Goal: Task Accomplishment & Management: Use online tool/utility

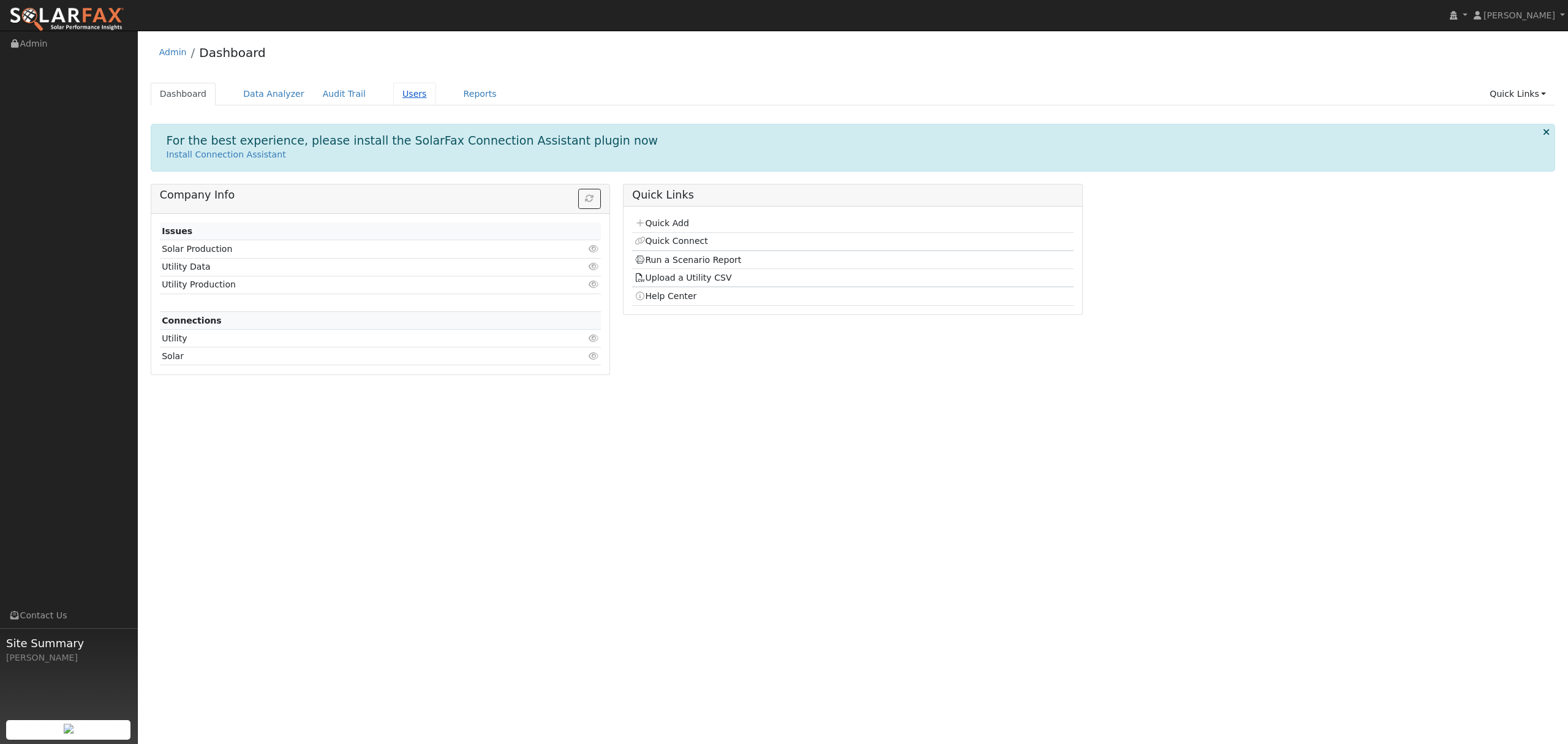
click at [400, 88] on link "Users" at bounding box center [414, 94] width 43 height 23
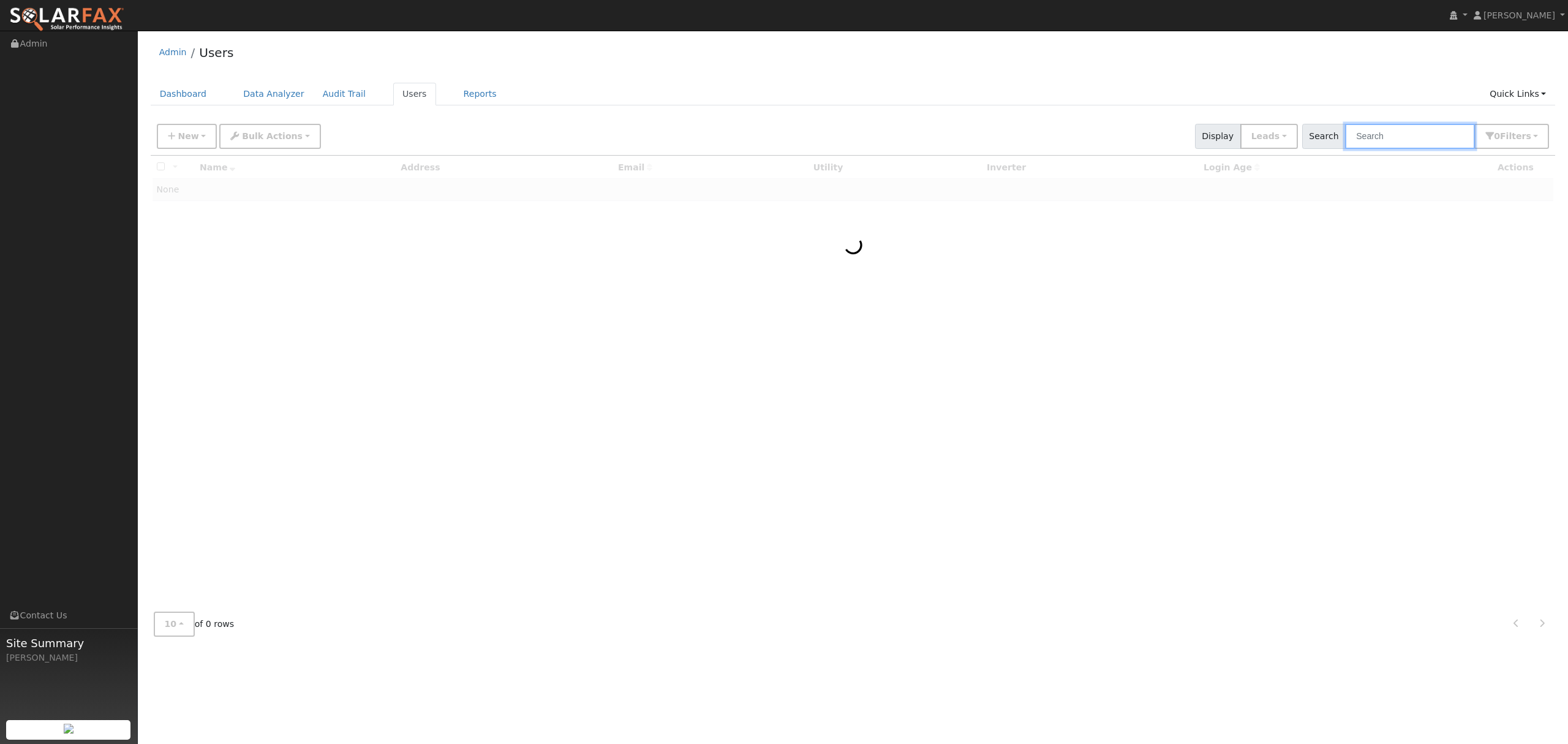
click at [1410, 141] on input "text" at bounding box center [1410, 136] width 130 height 25
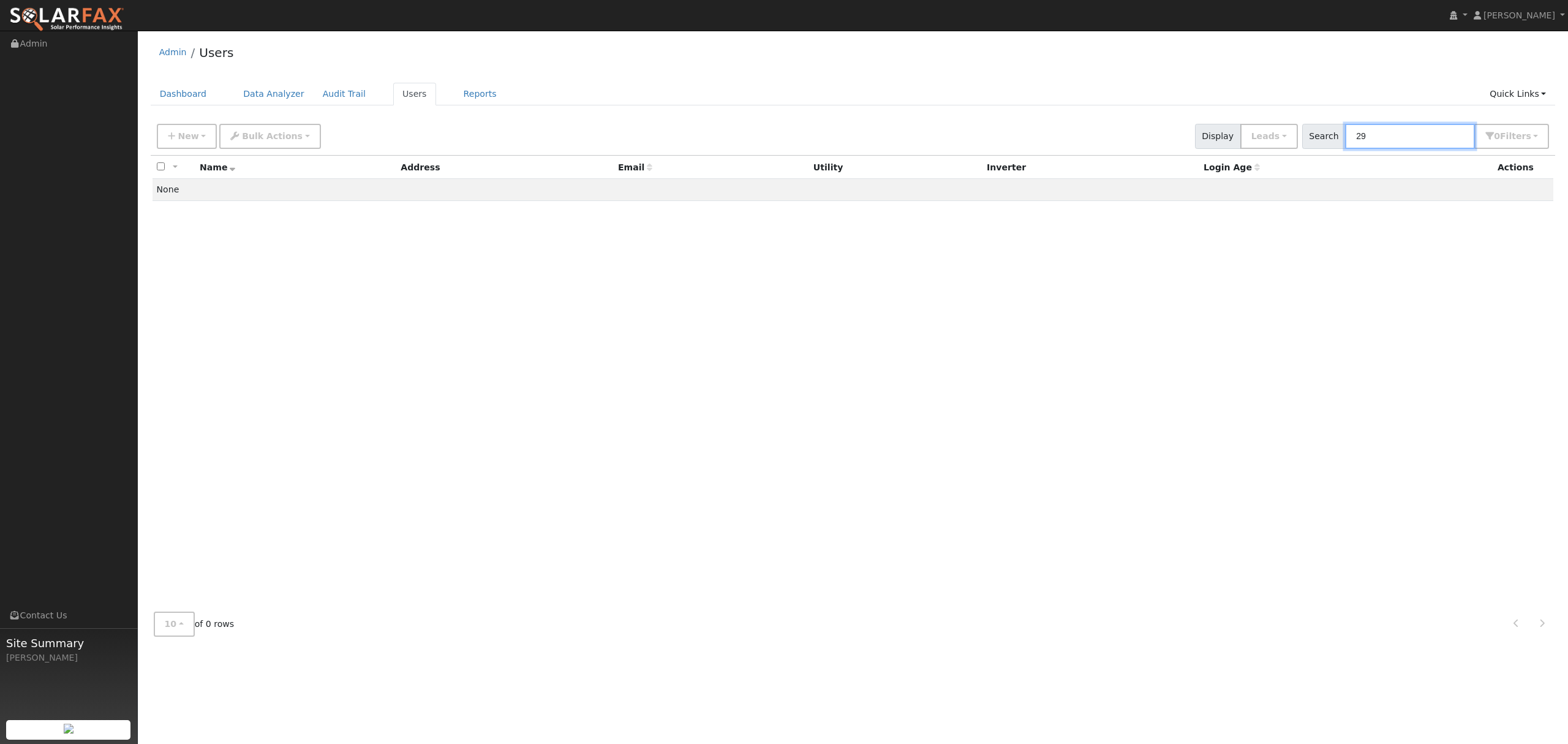
type input "2"
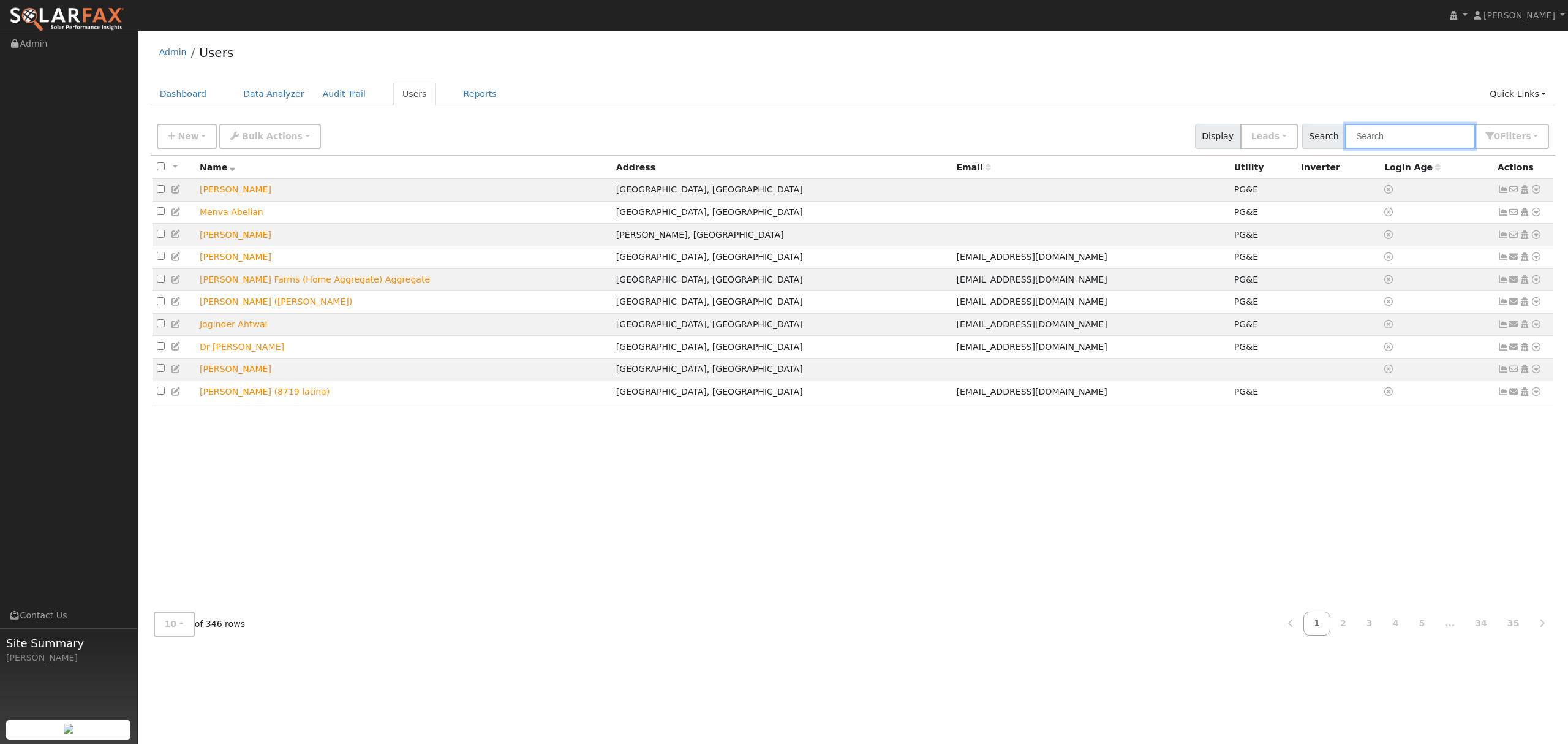
click at [1395, 134] on input "text" at bounding box center [1410, 136] width 130 height 25
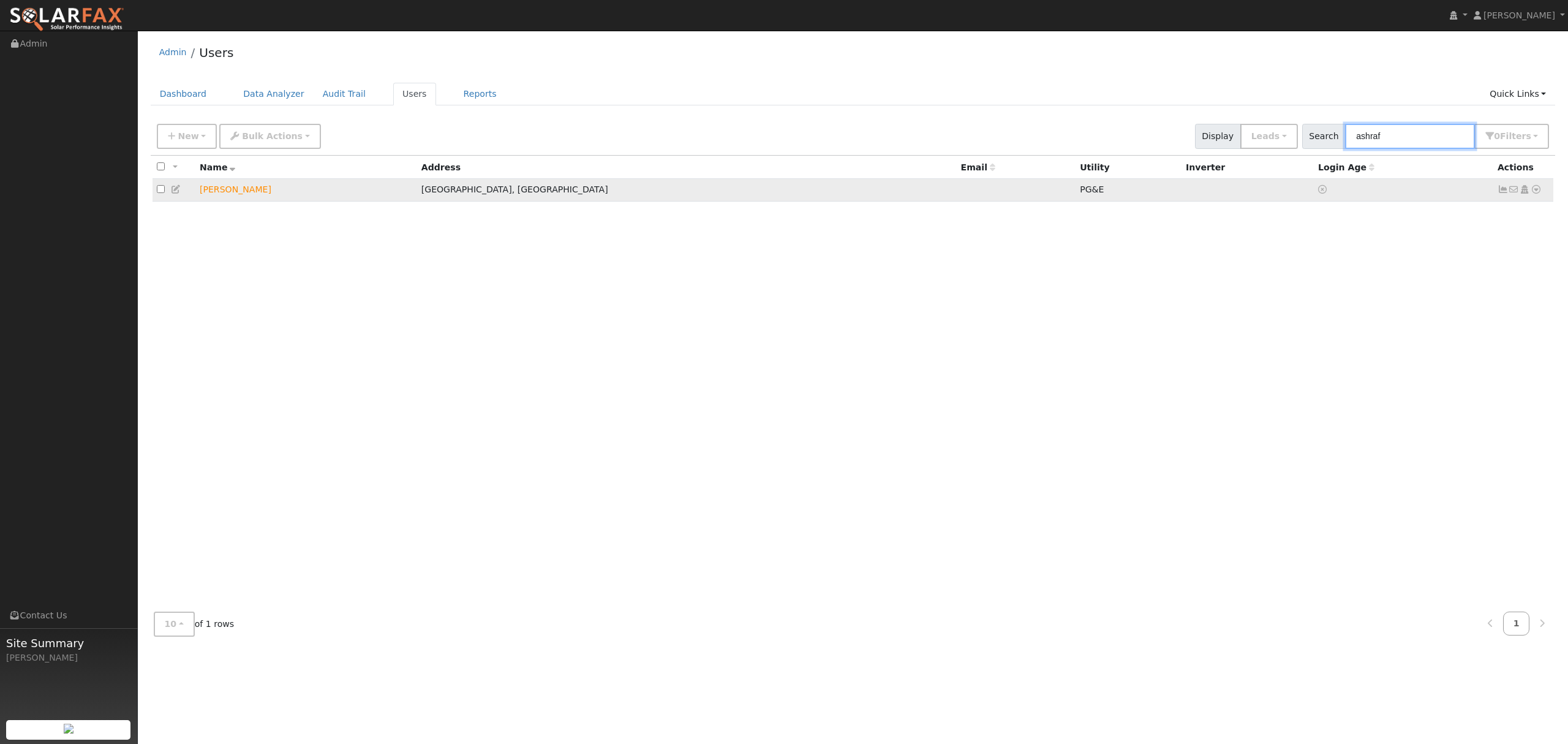
type input "ashraf"
click at [1535, 194] on icon at bounding box center [1537, 189] width 11 height 9
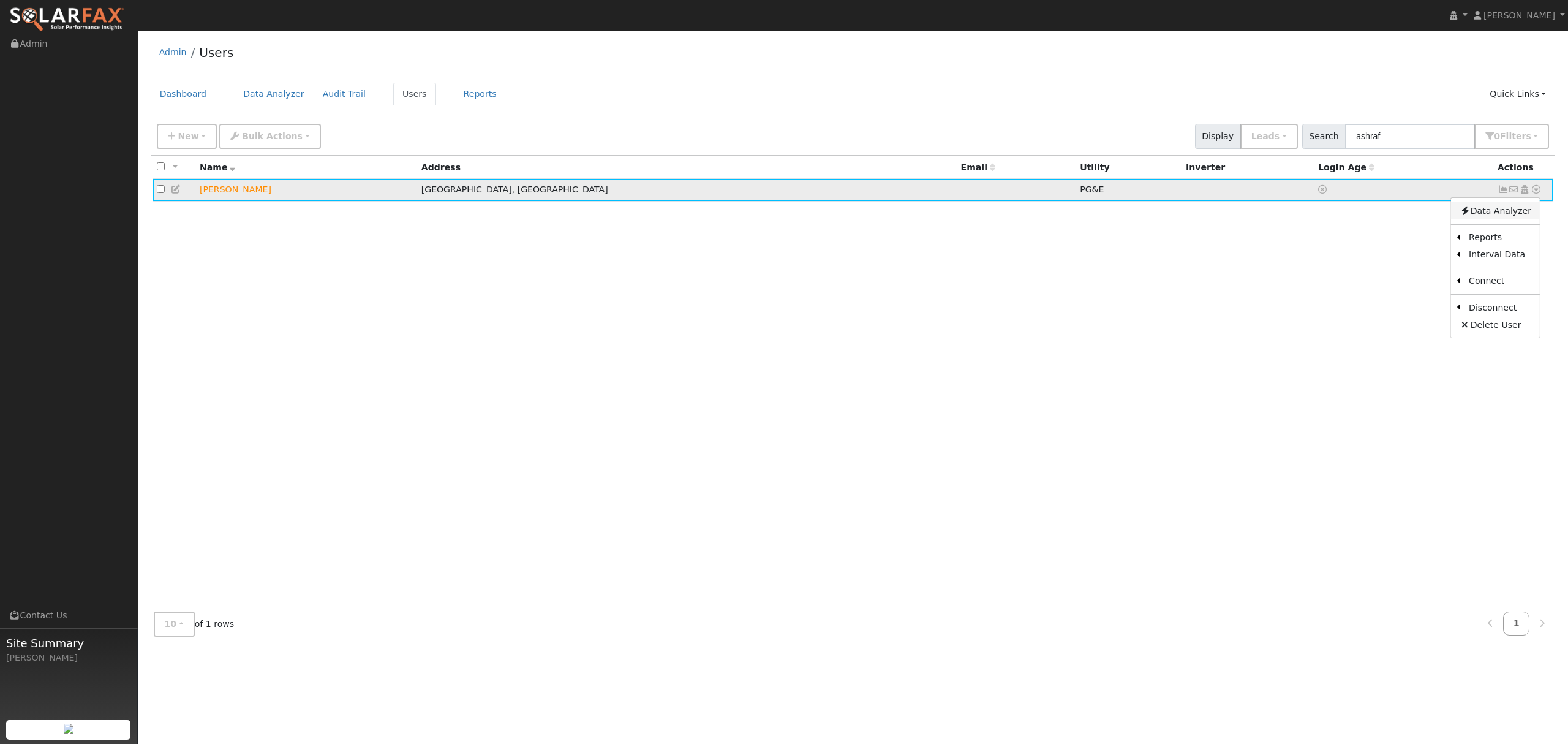
click at [1502, 213] on link "Data Analyzer" at bounding box center [1496, 210] width 89 height 17
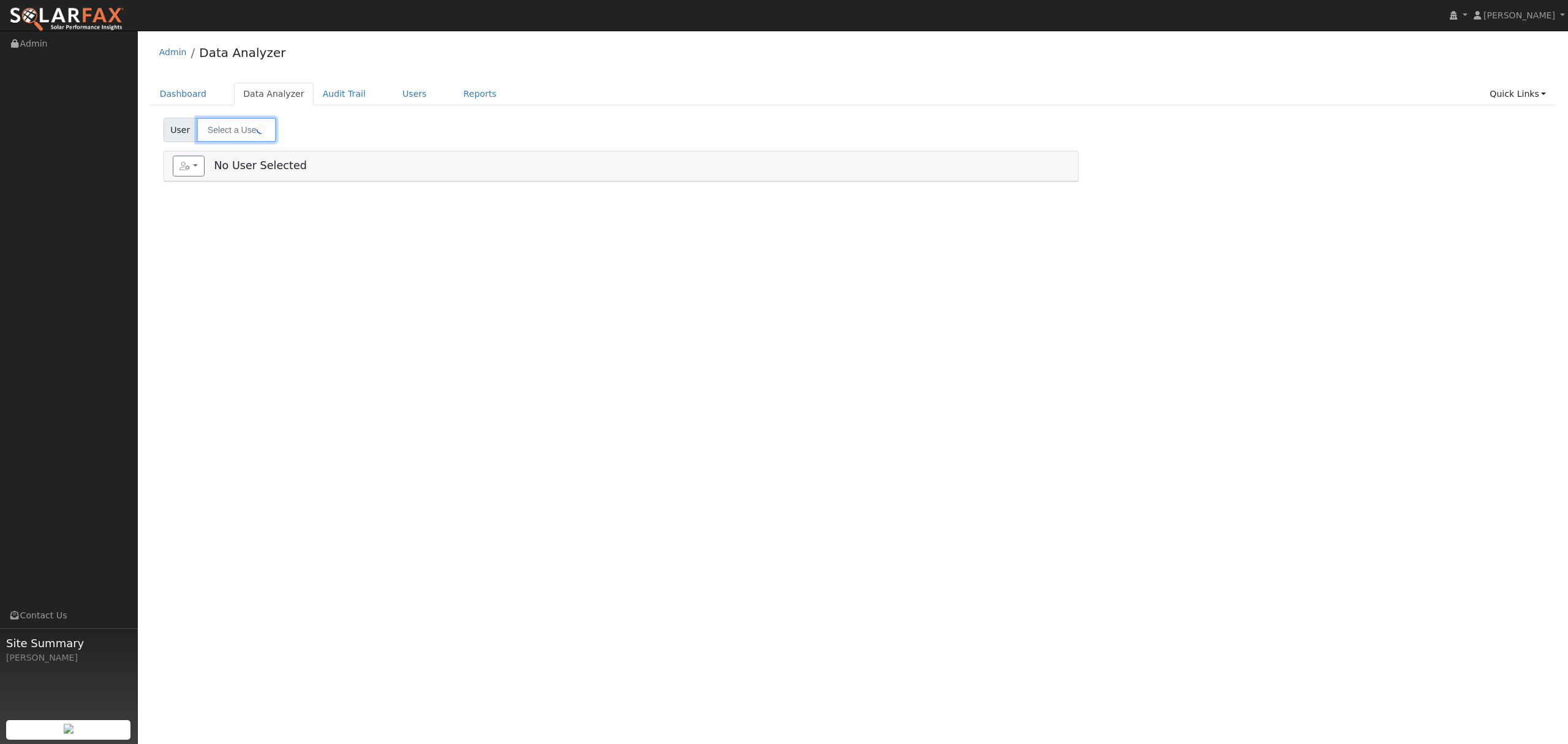
type input "[PERSON_NAME]"
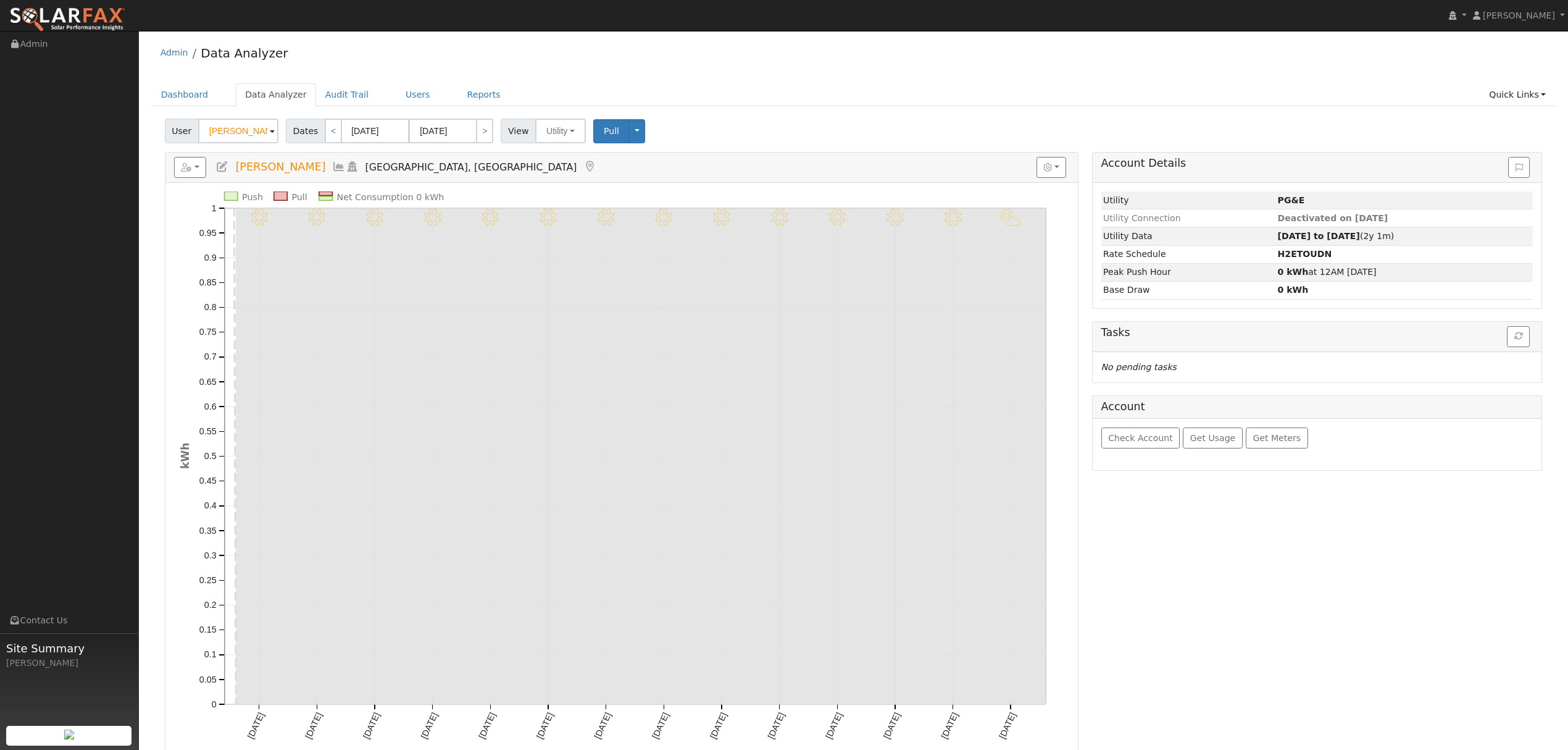
click at [332, 169] on icon at bounding box center [339, 167] width 14 height 11
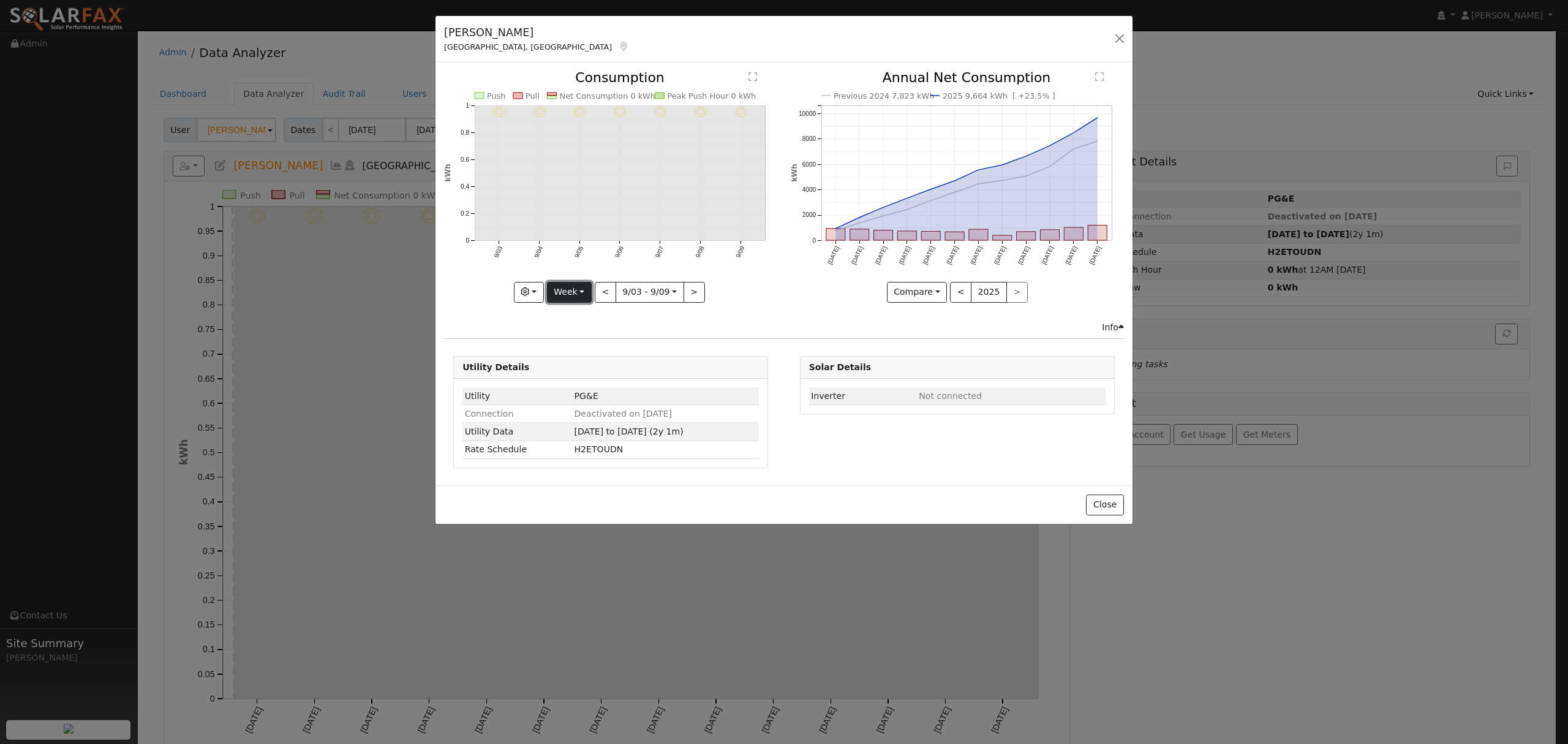
click at [577, 287] on button "Week" at bounding box center [569, 292] width 45 height 21
click at [574, 347] on link "Month" at bounding box center [590, 352] width 85 height 17
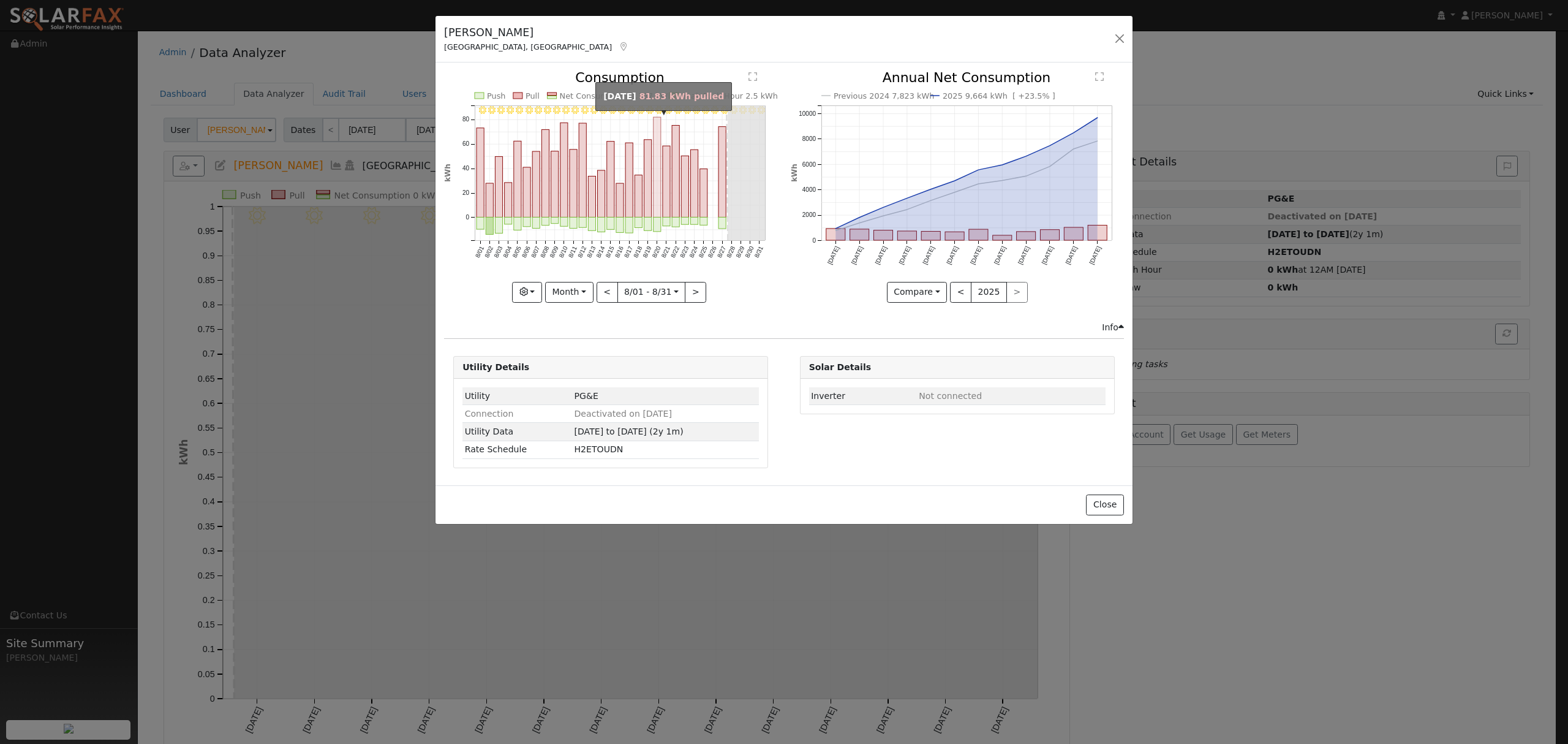
click at [655, 137] on rect "onclick=""" at bounding box center [657, 167] width 8 height 100
type input "2025-08-20"
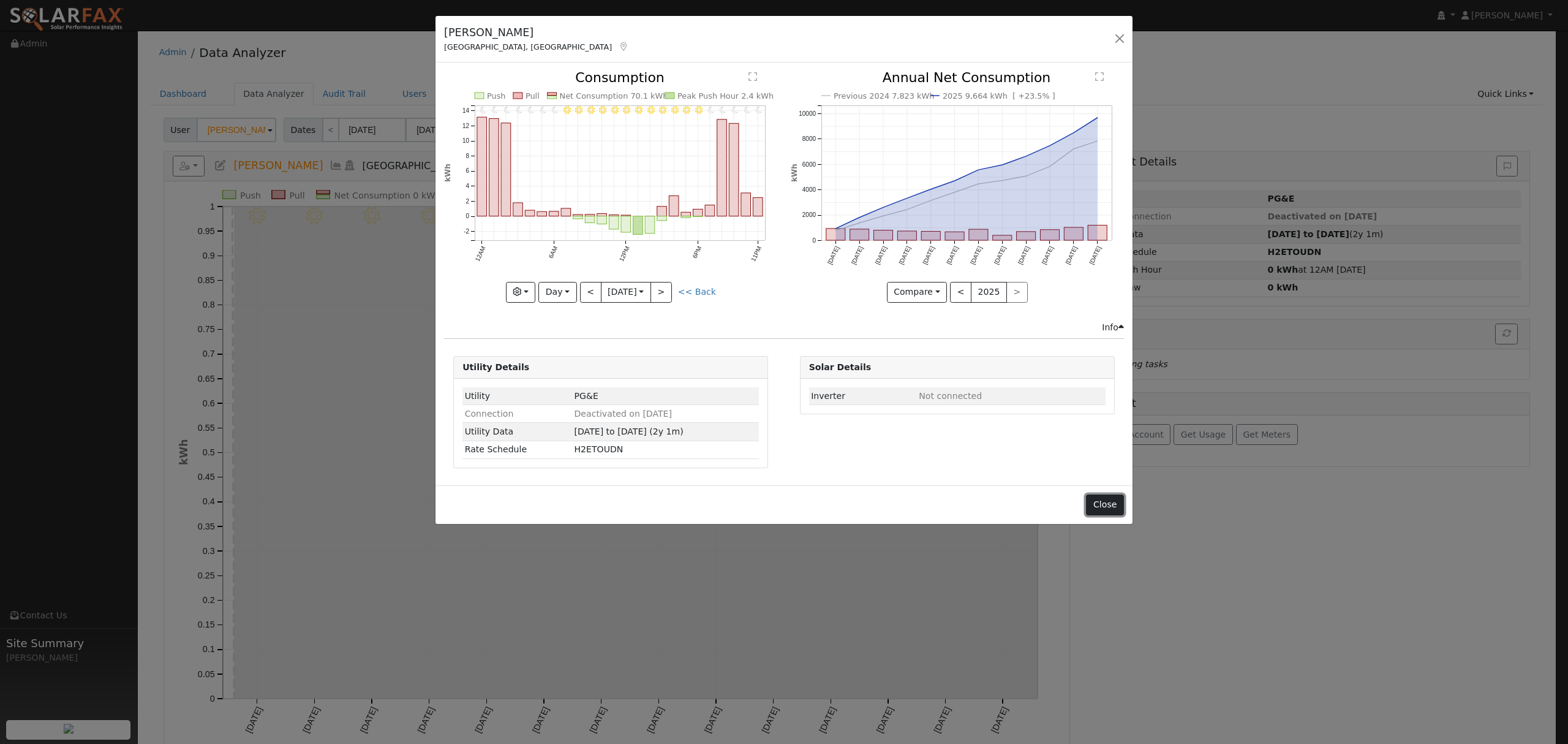
click at [1108, 506] on button "Close" at bounding box center [1104, 504] width 38 height 21
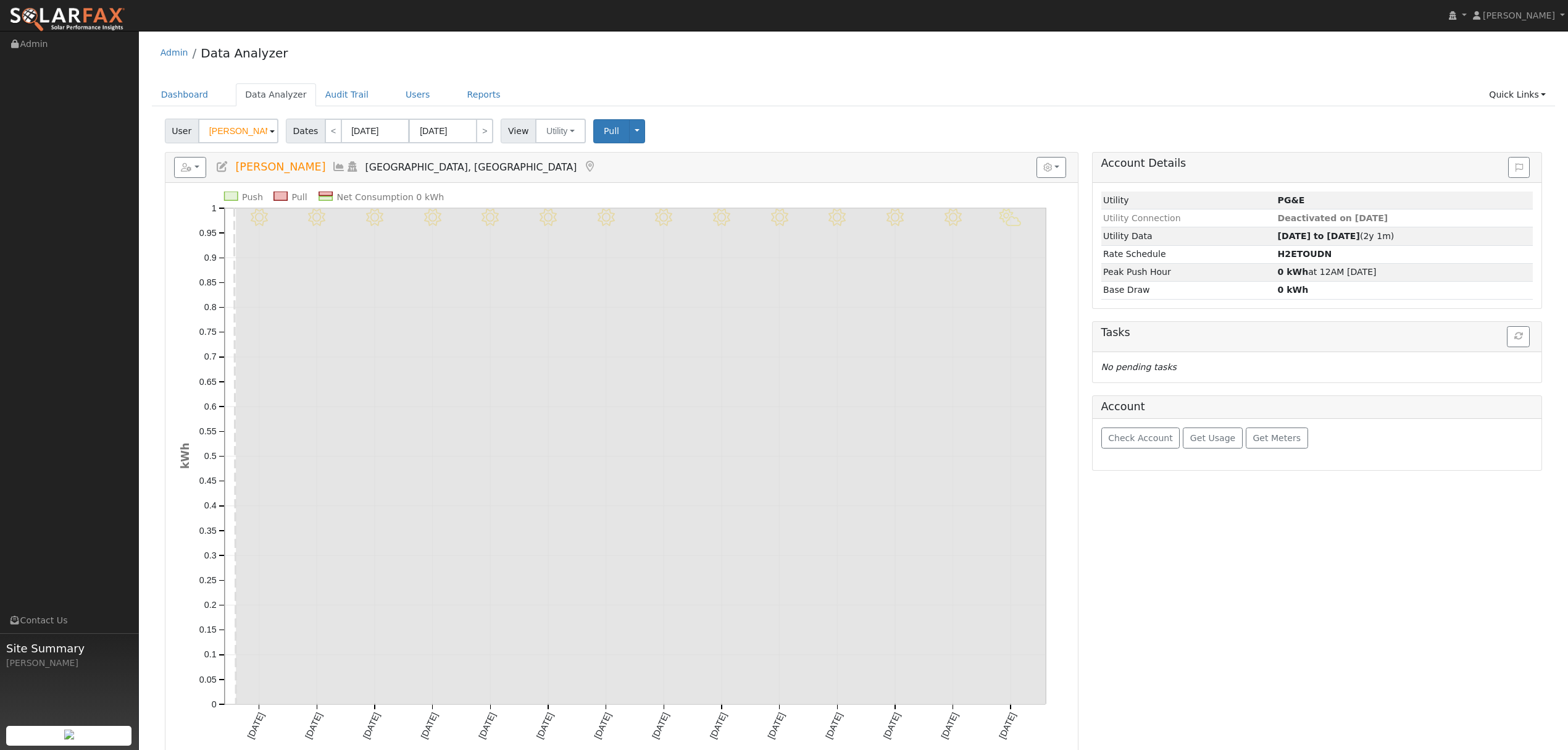
click at [332, 164] on icon at bounding box center [339, 167] width 14 height 11
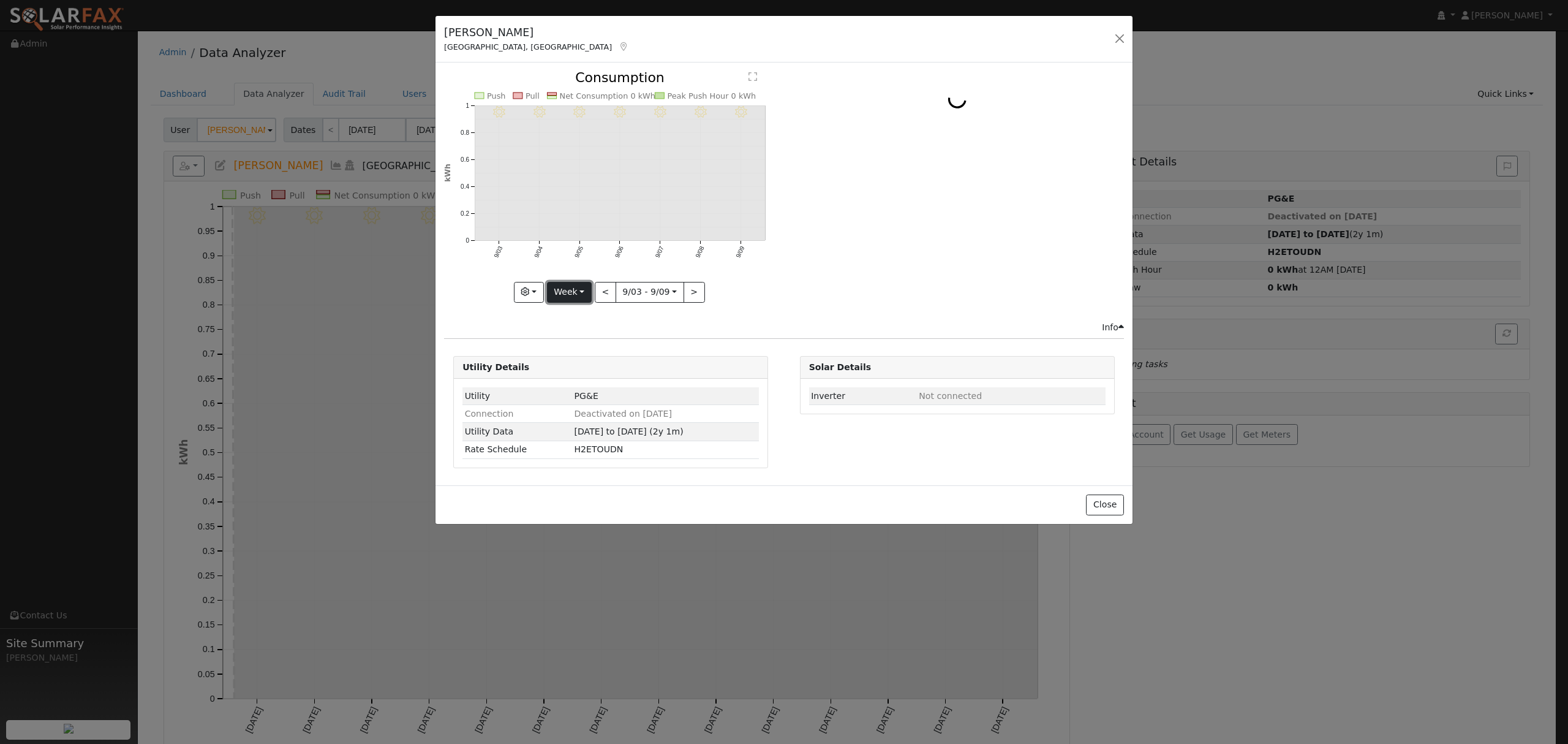
click at [580, 293] on button "Week" at bounding box center [569, 292] width 45 height 21
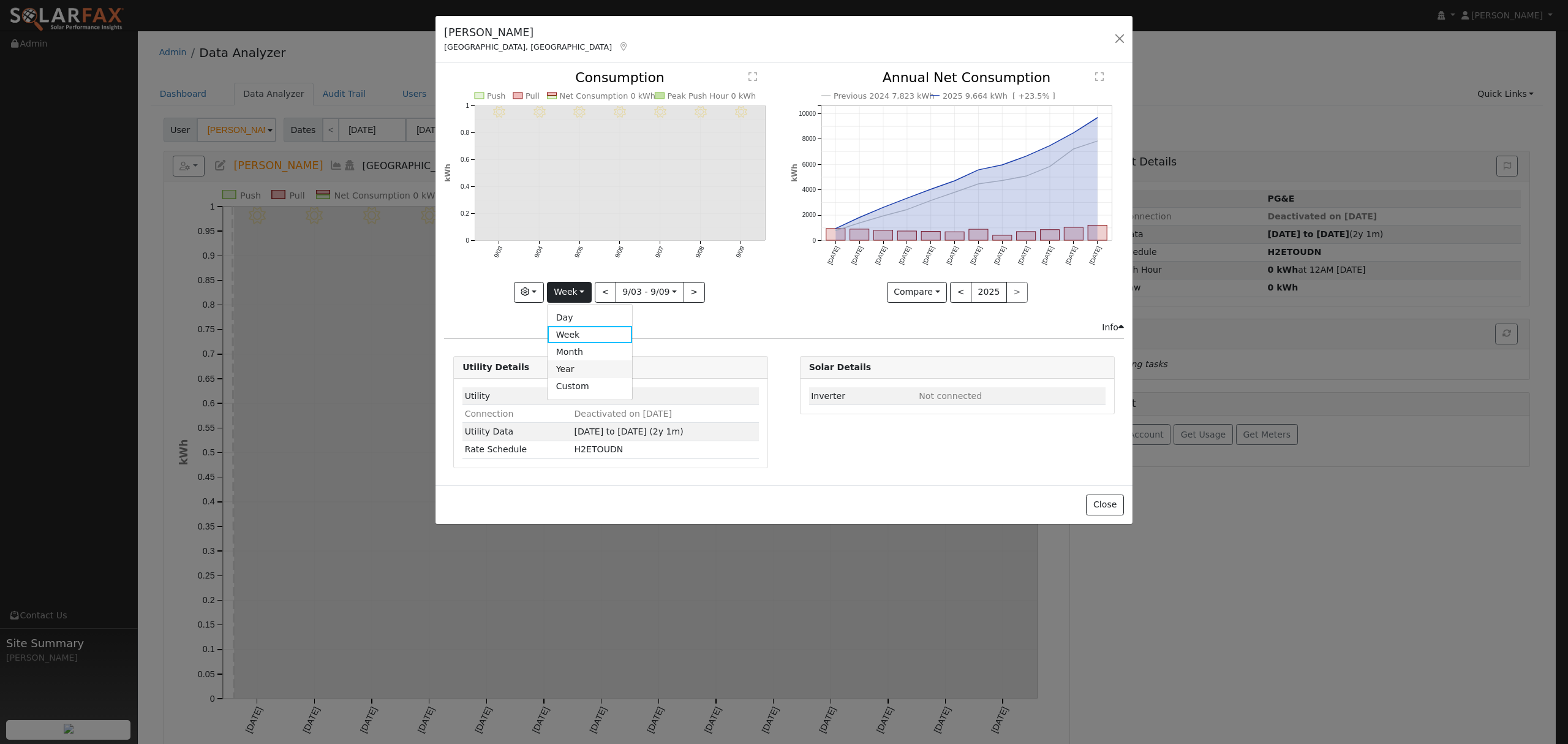
click at [574, 373] on link "Year" at bounding box center [590, 369] width 85 height 17
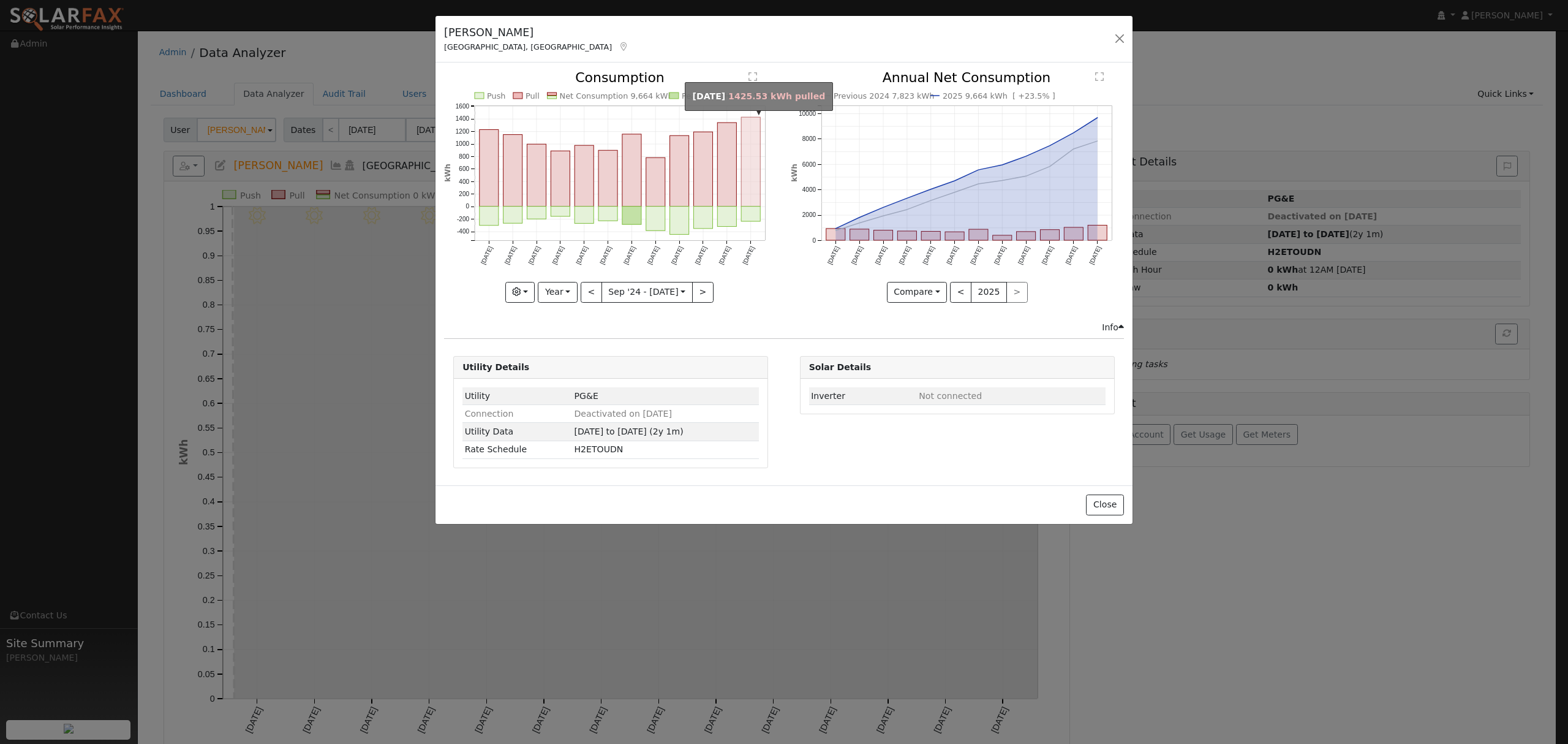
click at [753, 150] on rect "onclick=""" at bounding box center [752, 162] width 19 height 89
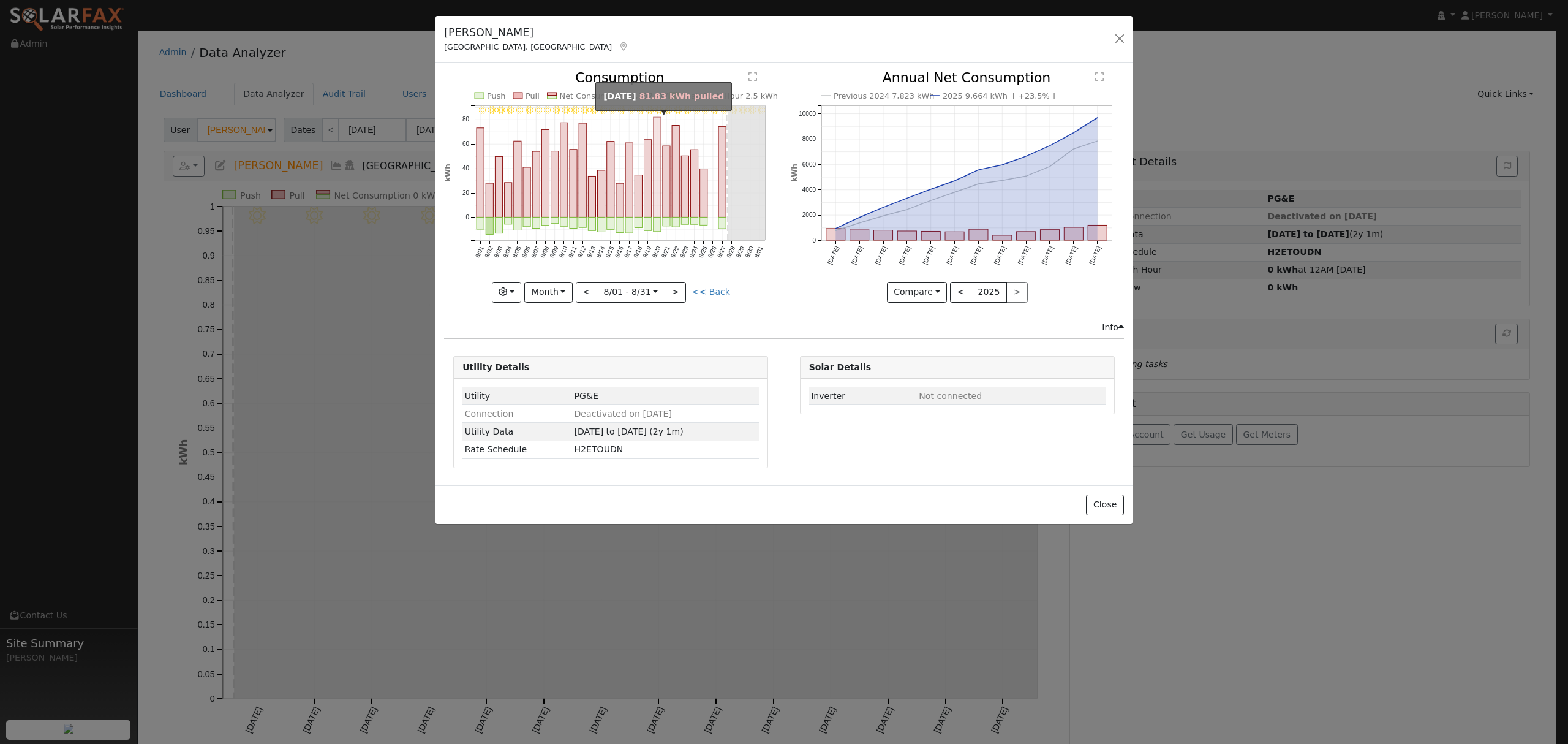
click at [657, 133] on rect "onclick=""" at bounding box center [657, 167] width 8 height 100
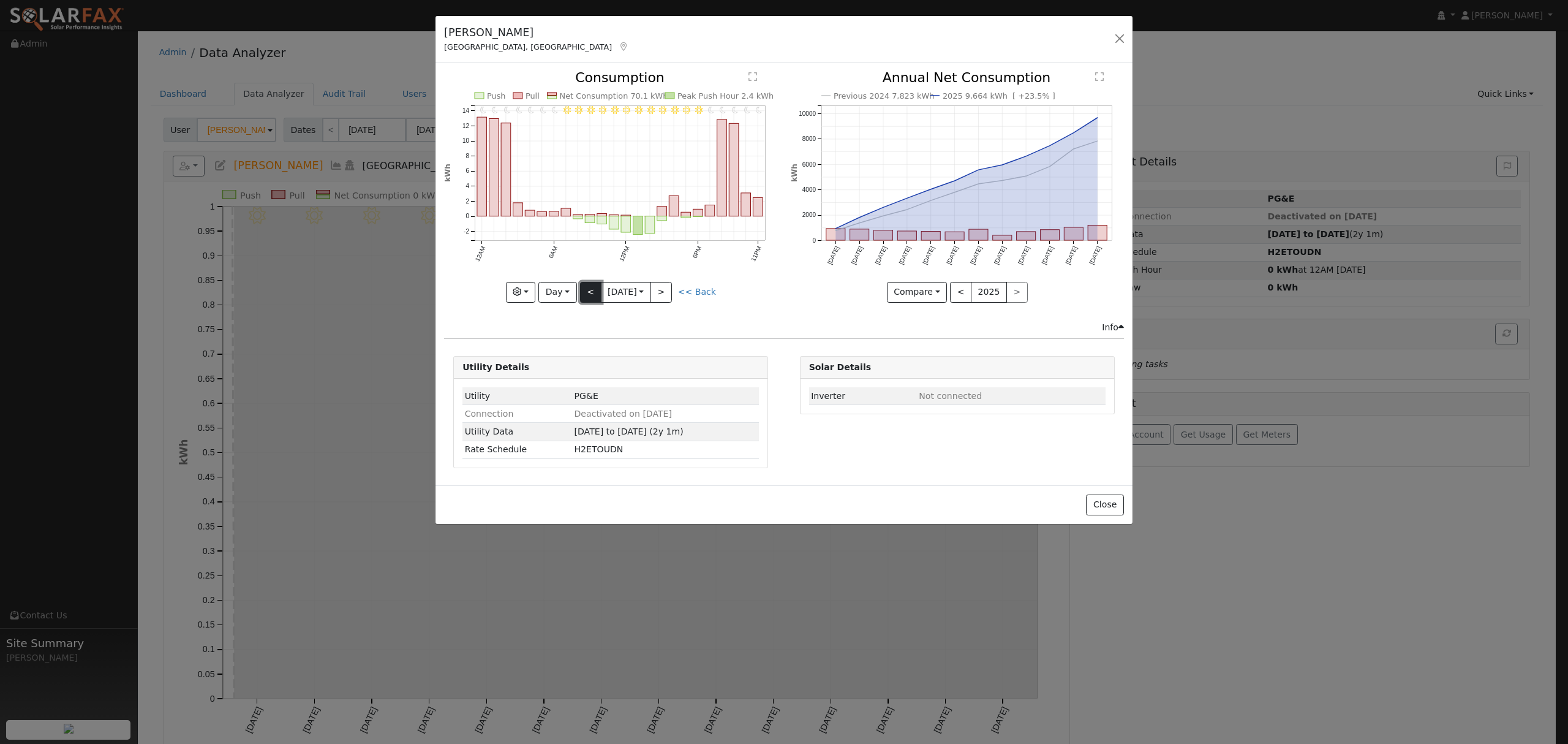
click at [583, 292] on button "<" at bounding box center [590, 292] width 21 height 21
click at [586, 296] on button "<" at bounding box center [590, 292] width 21 height 21
type input "2025-08-16"
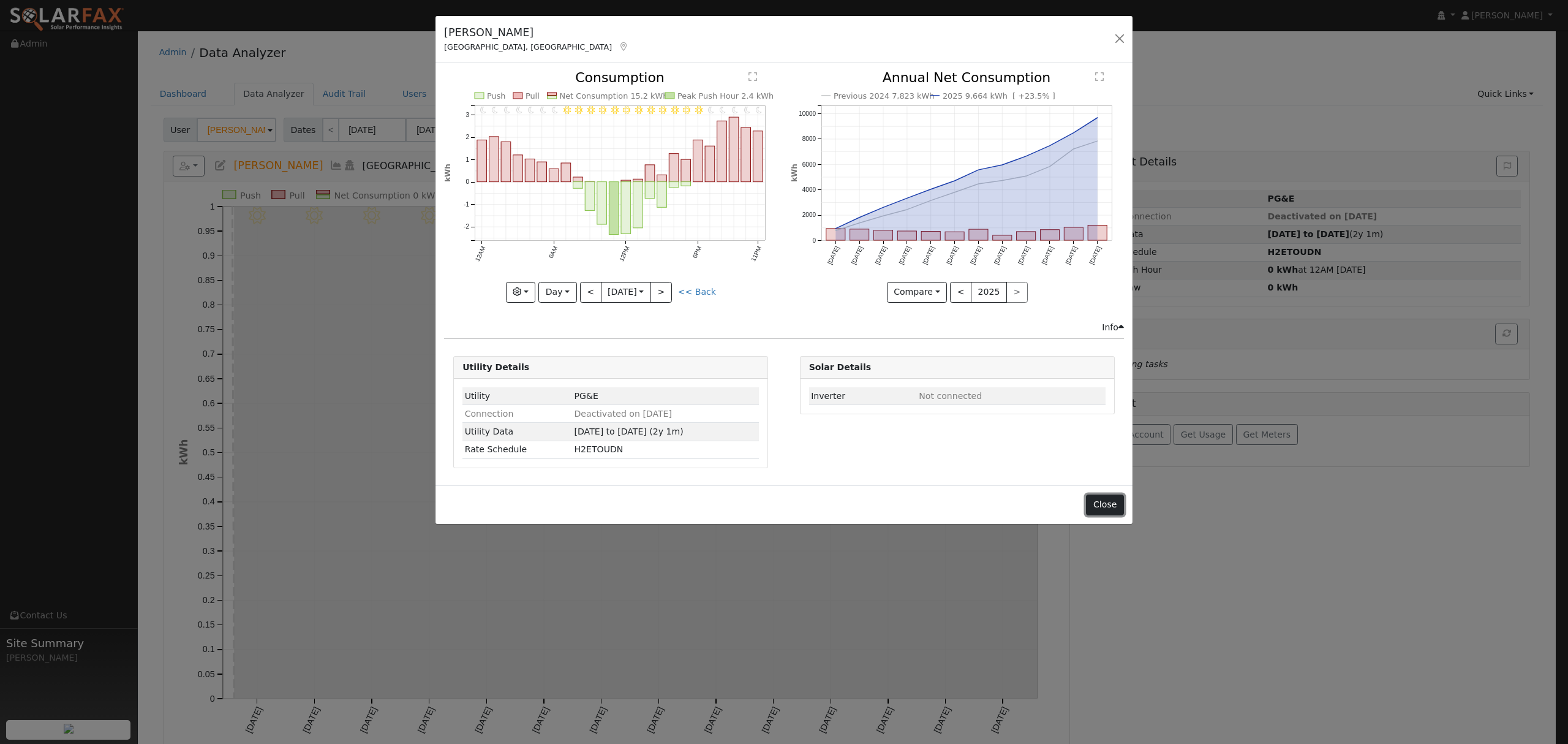
click at [1120, 509] on button "Close" at bounding box center [1104, 504] width 38 height 21
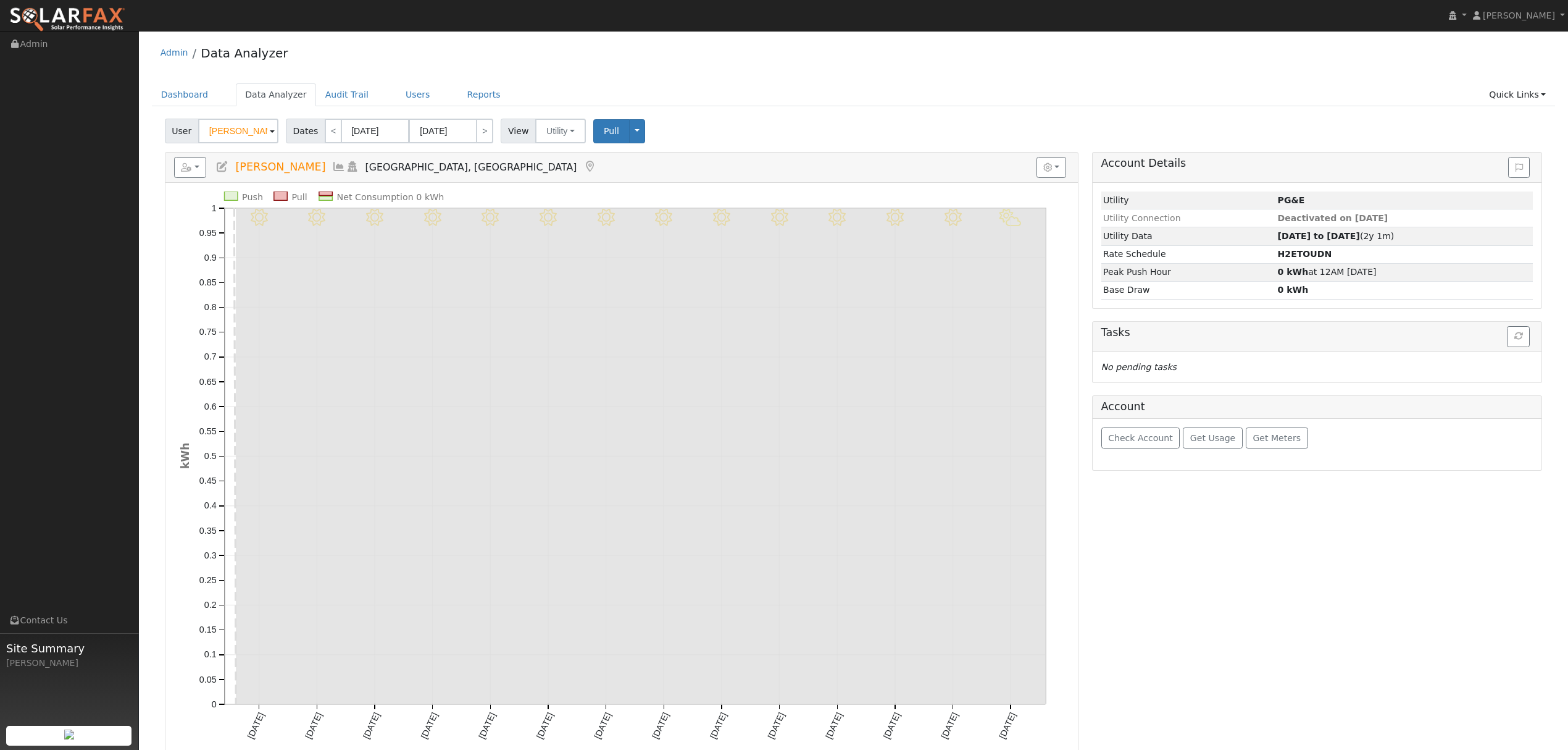
click at [332, 169] on icon at bounding box center [339, 167] width 14 height 11
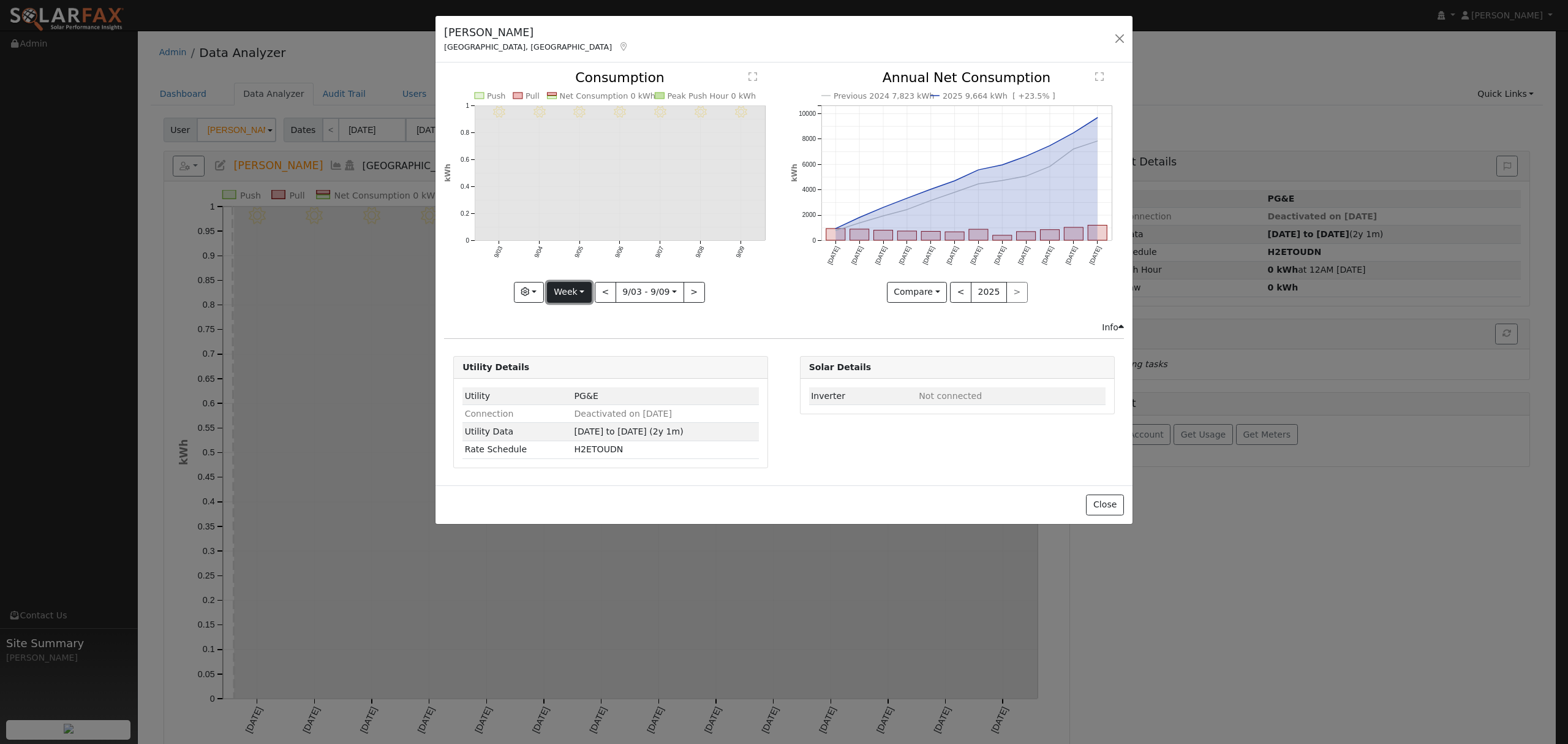
click at [569, 288] on button "Week" at bounding box center [569, 292] width 45 height 21
click at [577, 368] on link "Year" at bounding box center [590, 369] width 85 height 17
type input "2024-09-01"
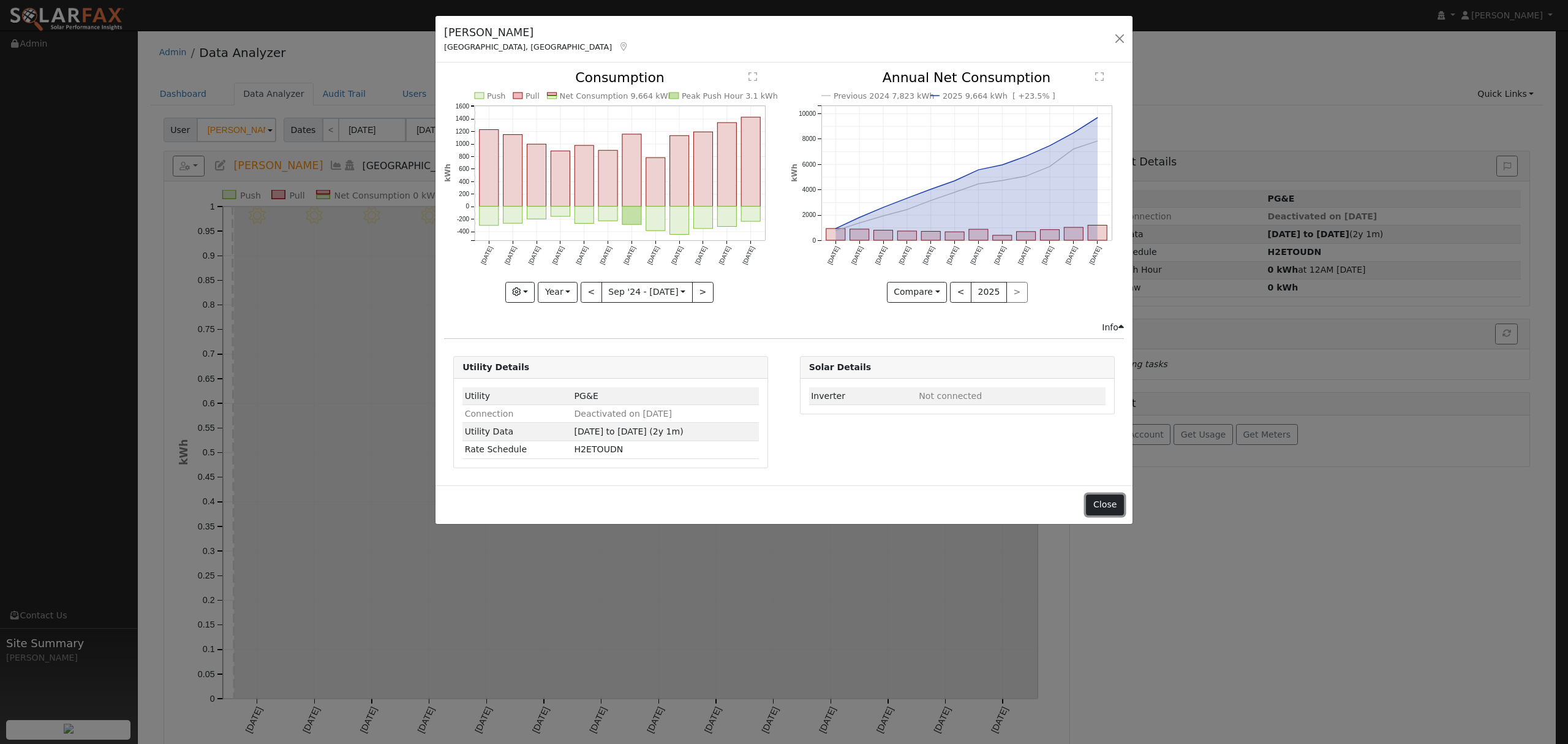
click at [1115, 505] on button "Close" at bounding box center [1104, 504] width 38 height 21
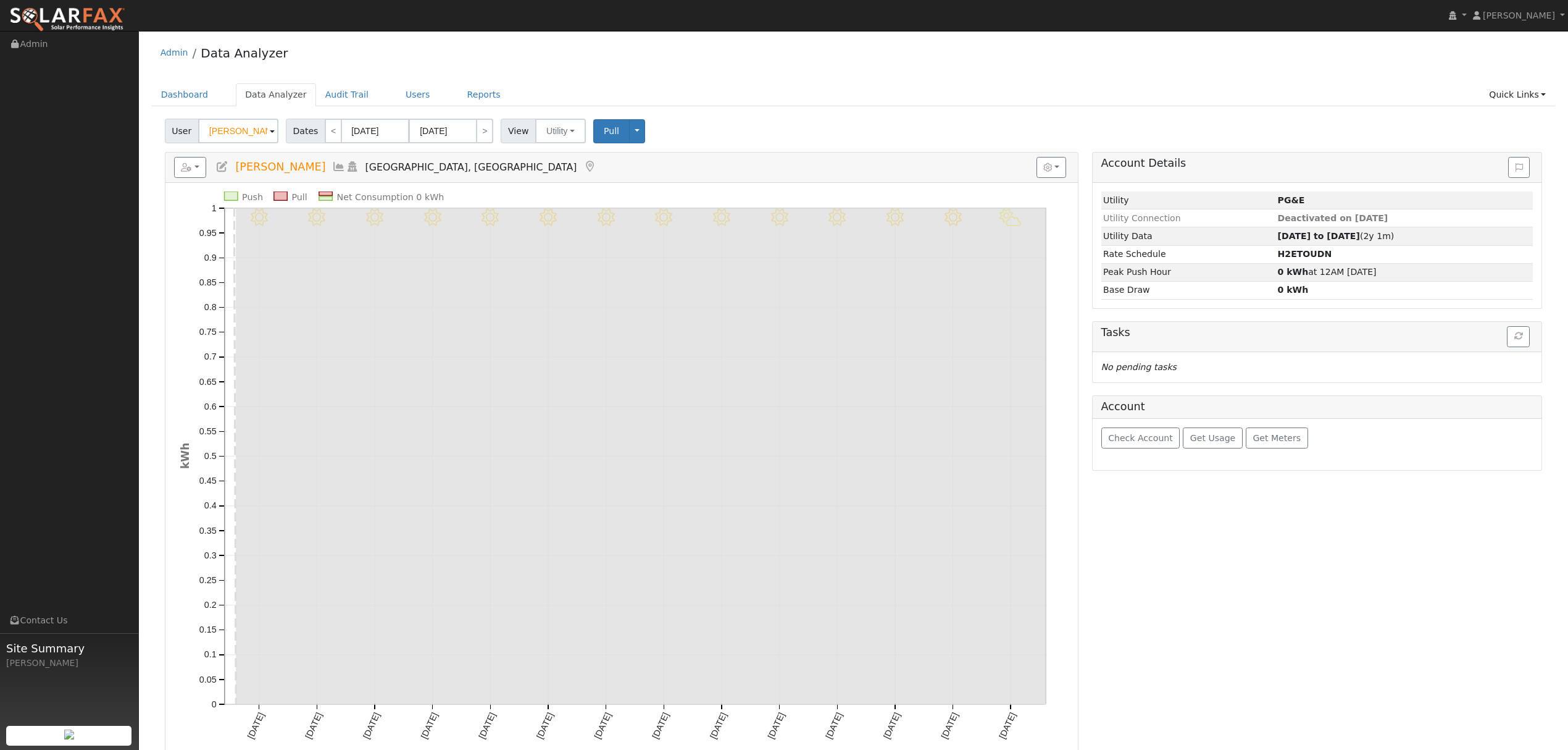
click at [332, 166] on icon at bounding box center [339, 167] width 14 height 11
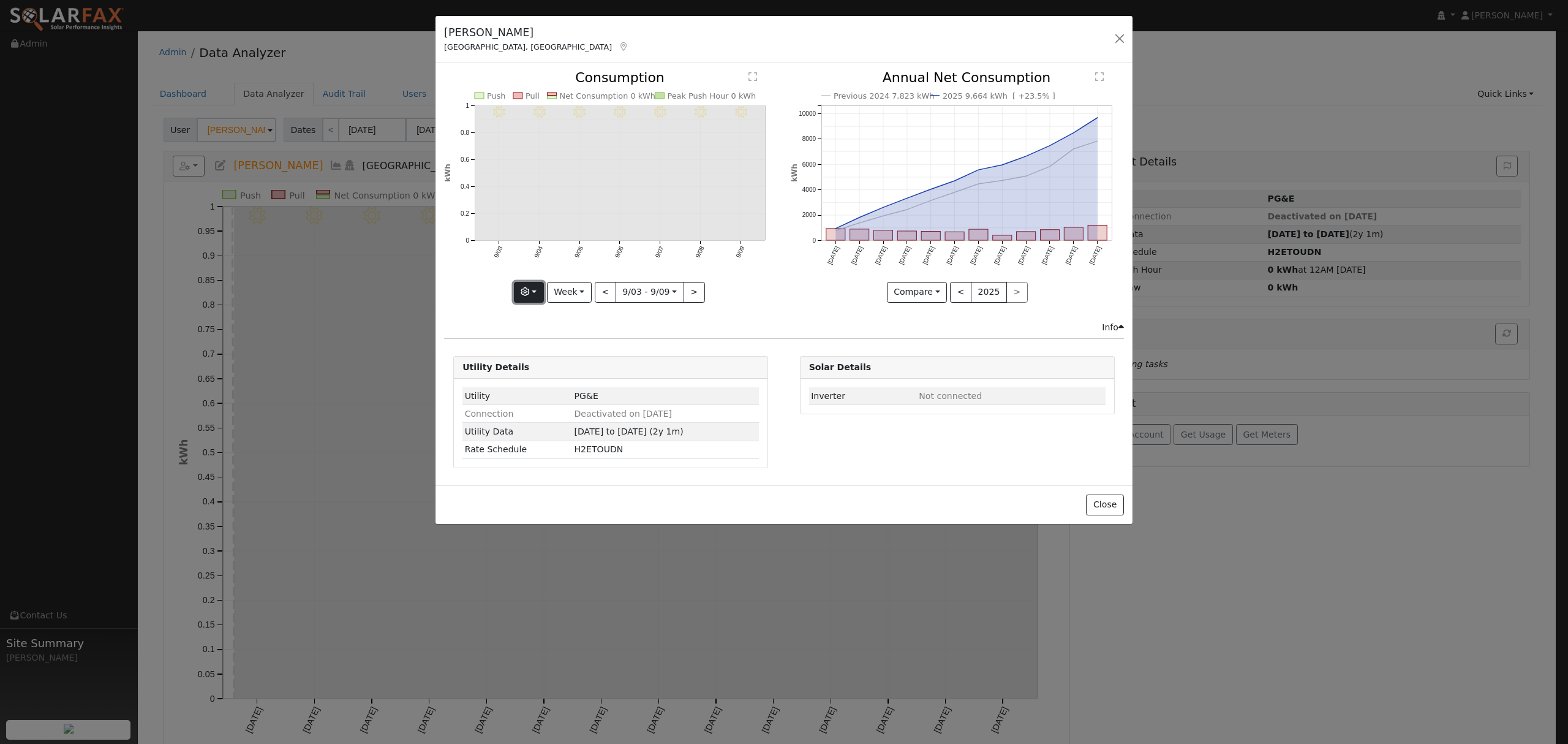
click at [535, 289] on button "button" at bounding box center [529, 292] width 30 height 21
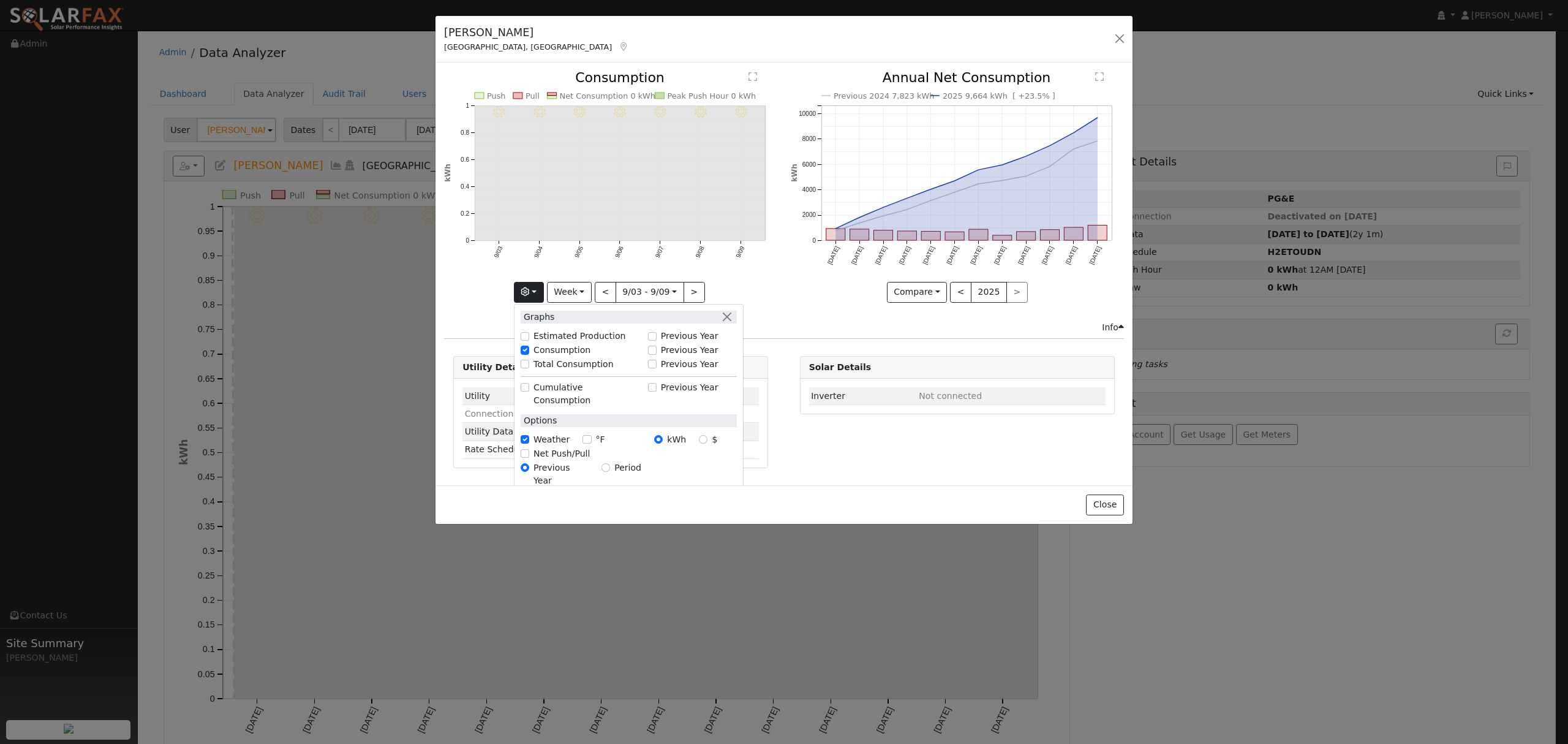
click at [483, 294] on icon "9/09 - Clear 9/08 - Clear 9/07 - Clear 9/06 - Clear 9/05 - Clear 9/04 - Clear 9…" at bounding box center [611, 182] width 333 height 223
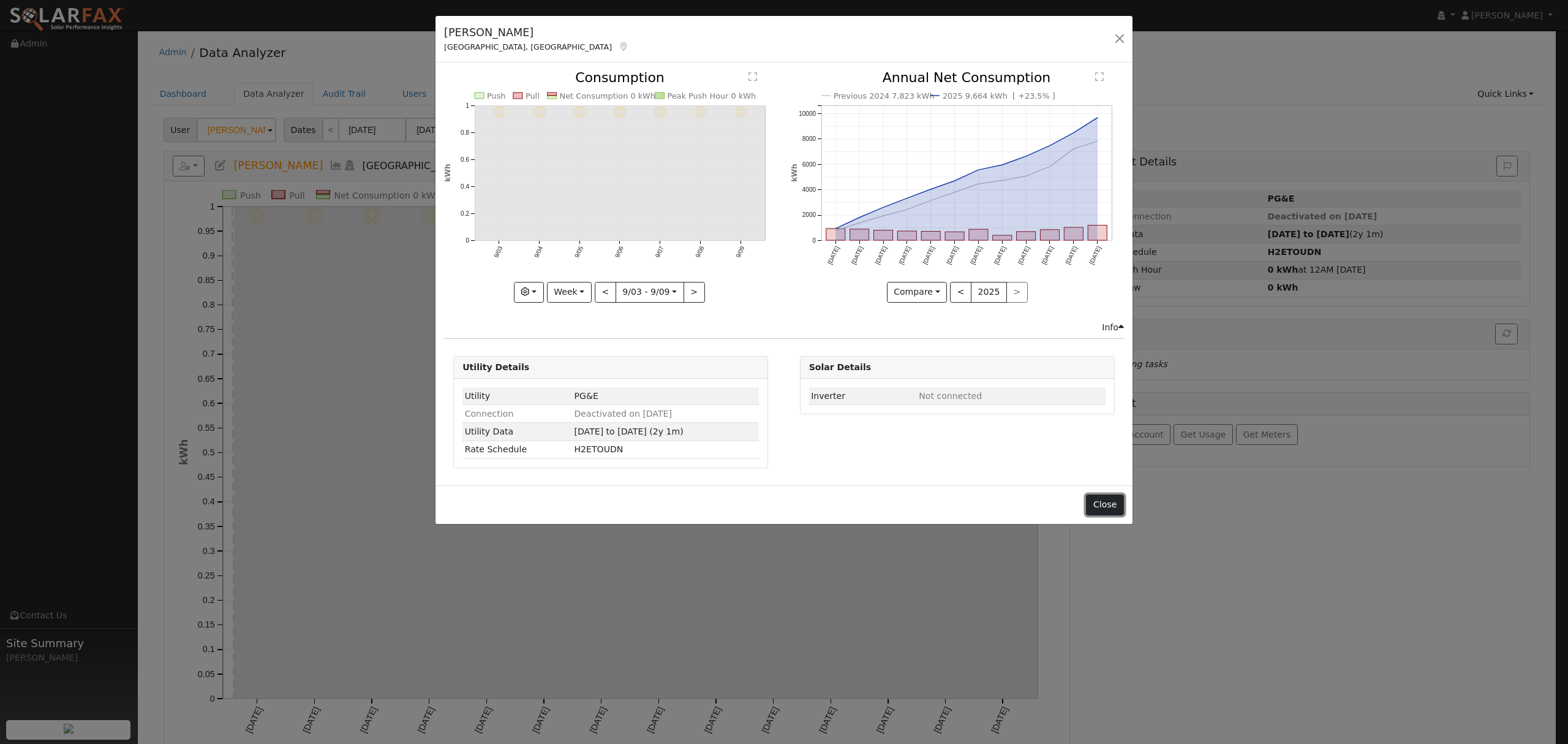
click at [1115, 502] on button "Close" at bounding box center [1104, 504] width 38 height 21
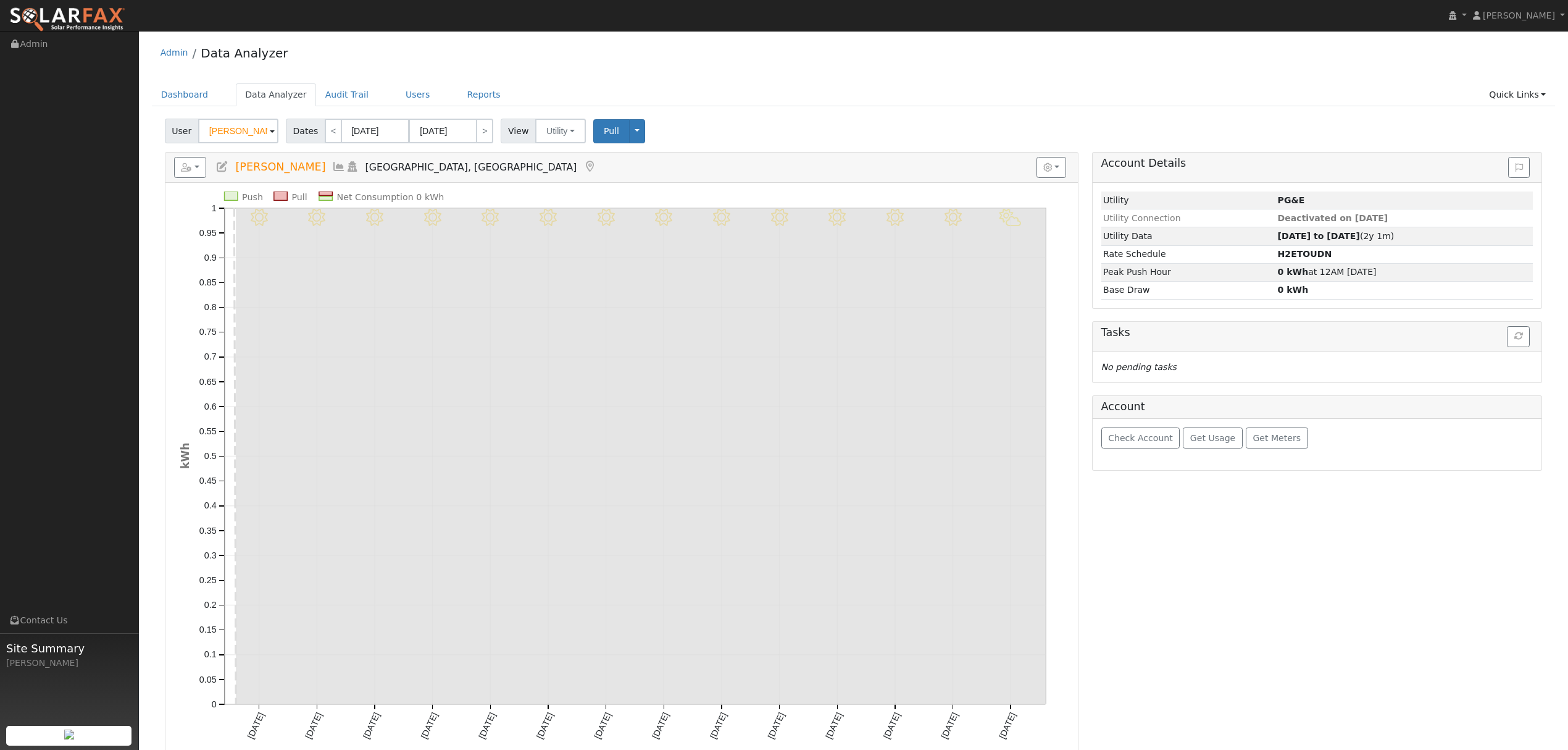
click at [332, 171] on icon at bounding box center [339, 167] width 14 height 11
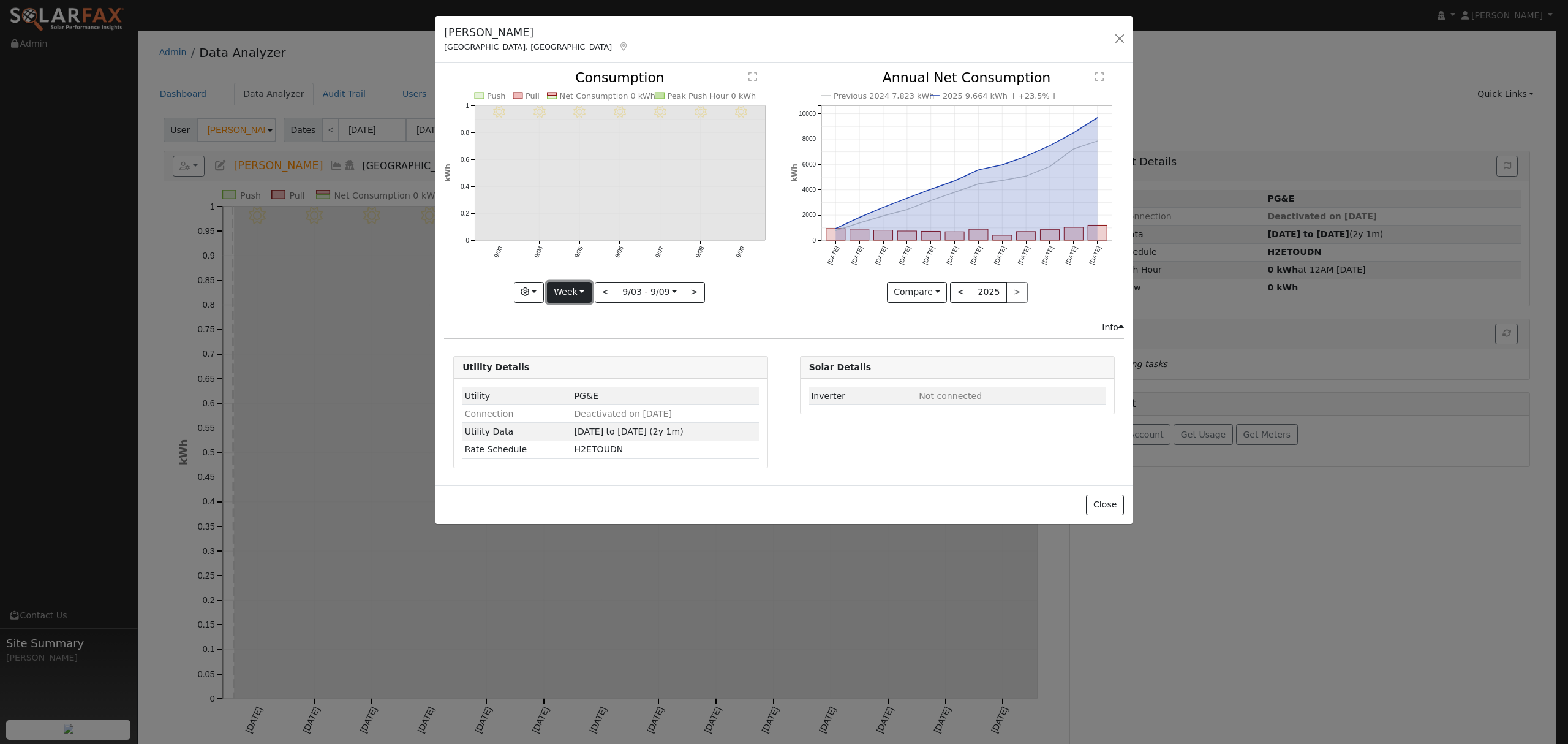
click at [575, 296] on button "Week" at bounding box center [569, 292] width 45 height 21
click at [574, 367] on link "Year" at bounding box center [590, 369] width 85 height 17
type input "2024-09-01"
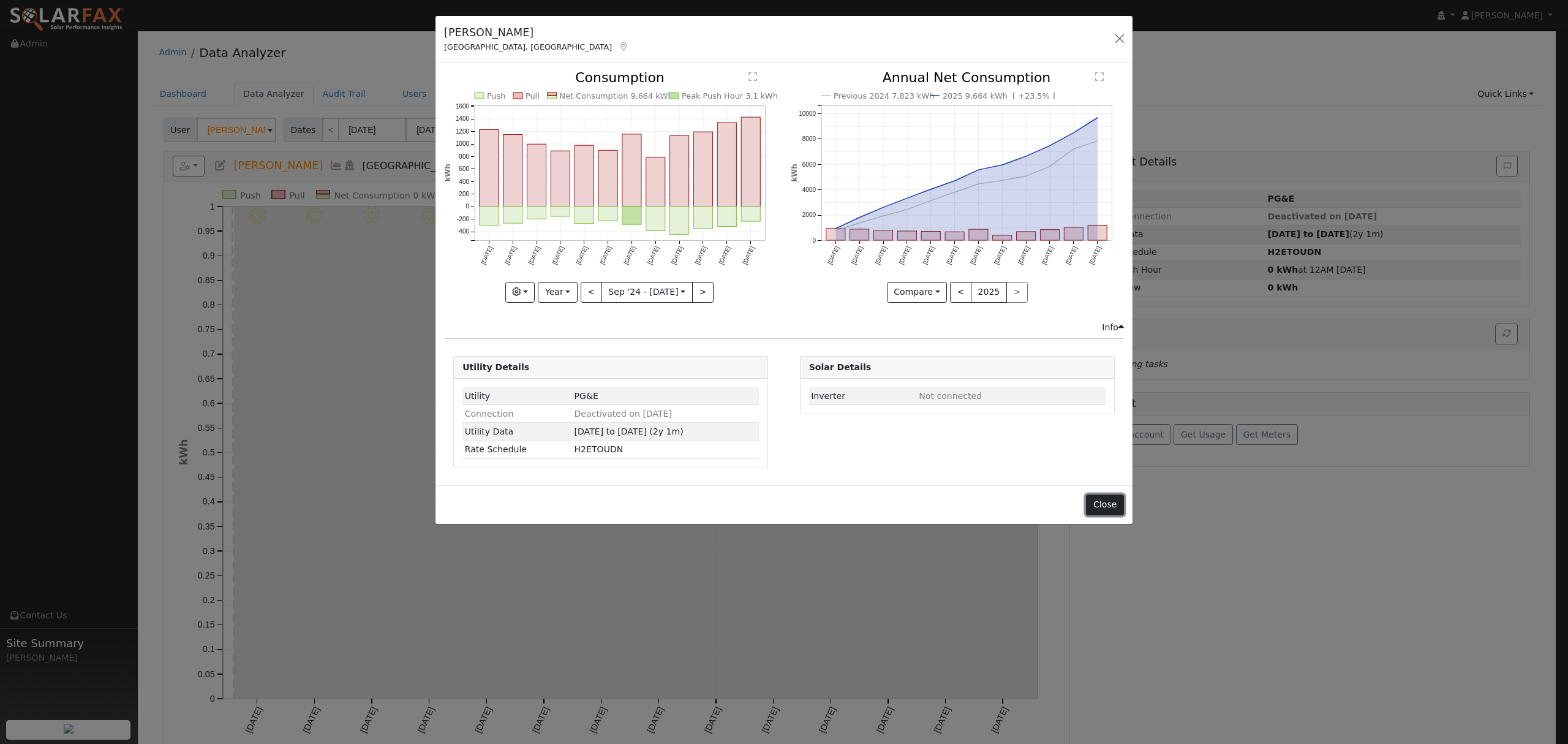
click at [1105, 503] on button "Close" at bounding box center [1104, 504] width 38 height 21
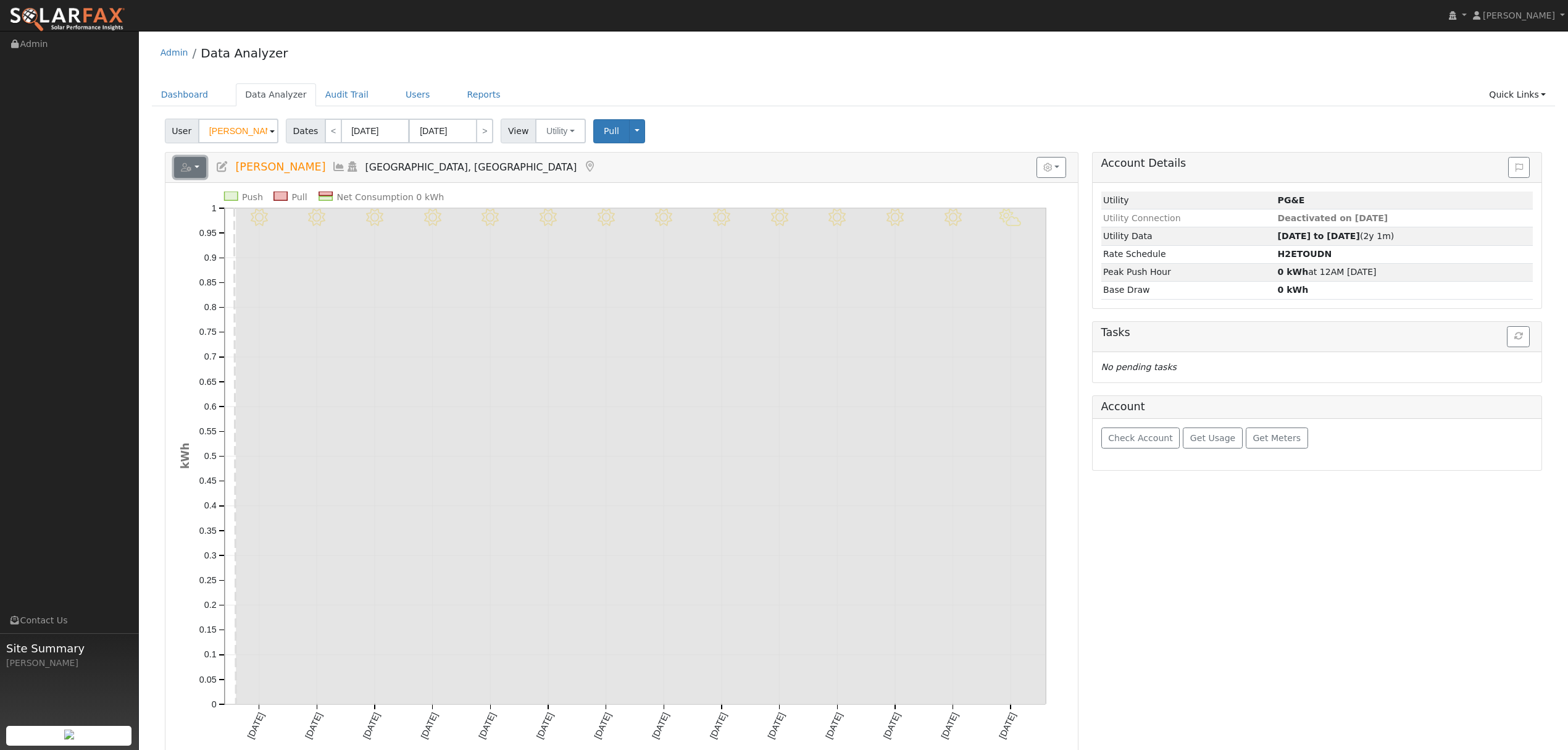
click at [195, 169] on button "button" at bounding box center [190, 167] width 33 height 21
click at [325, 222] on link "Export to CSV" at bounding box center [342, 223] width 89 height 15
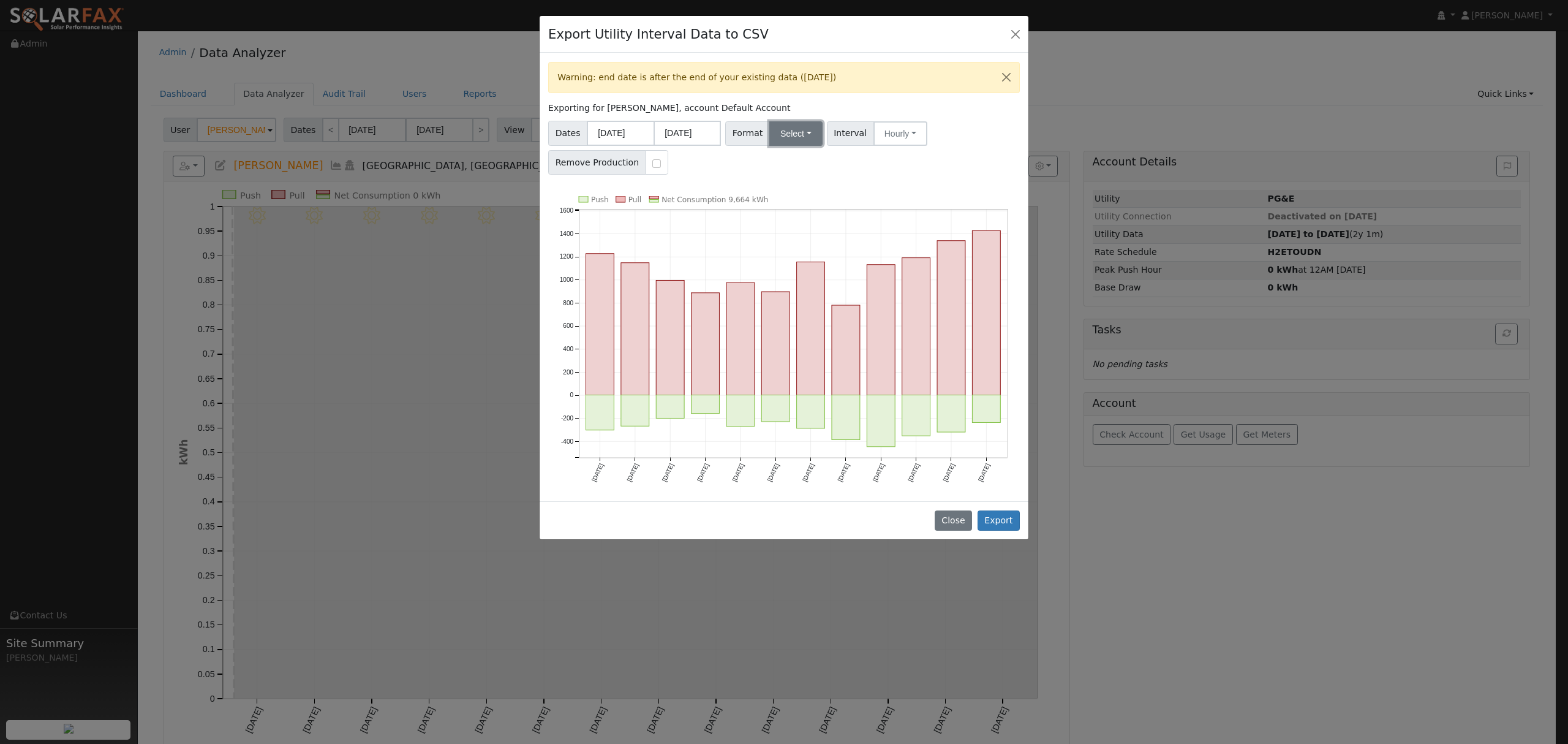
click at [780, 135] on button "Select" at bounding box center [796, 134] width 53 height 25
click at [790, 296] on link "Solargraf" at bounding box center [811, 291] width 87 height 17
click at [1003, 522] on button "Export" at bounding box center [999, 521] width 42 height 21
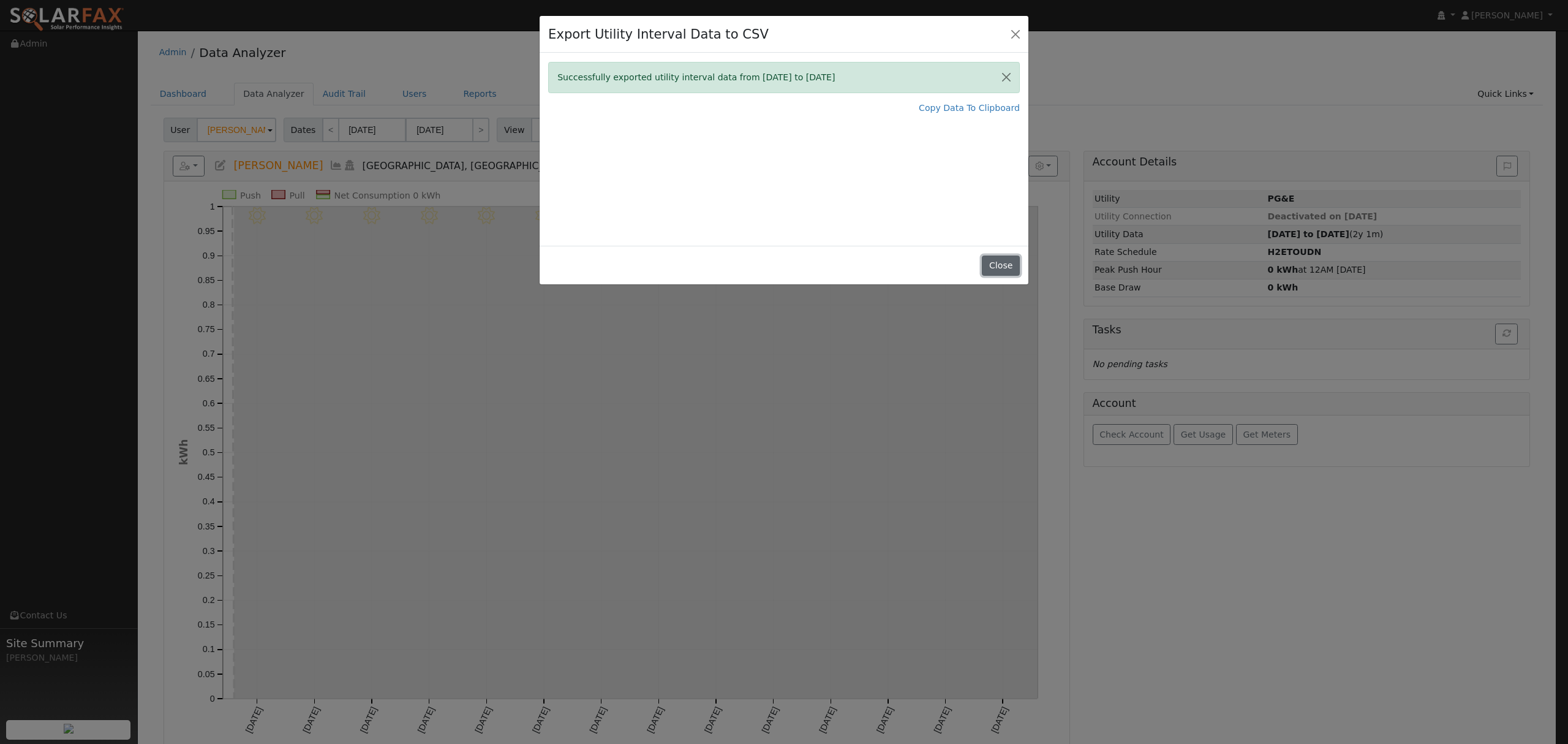
click at [1000, 272] on button "Close" at bounding box center [1001, 266] width 38 height 21
